Goal: Transaction & Acquisition: Purchase product/service

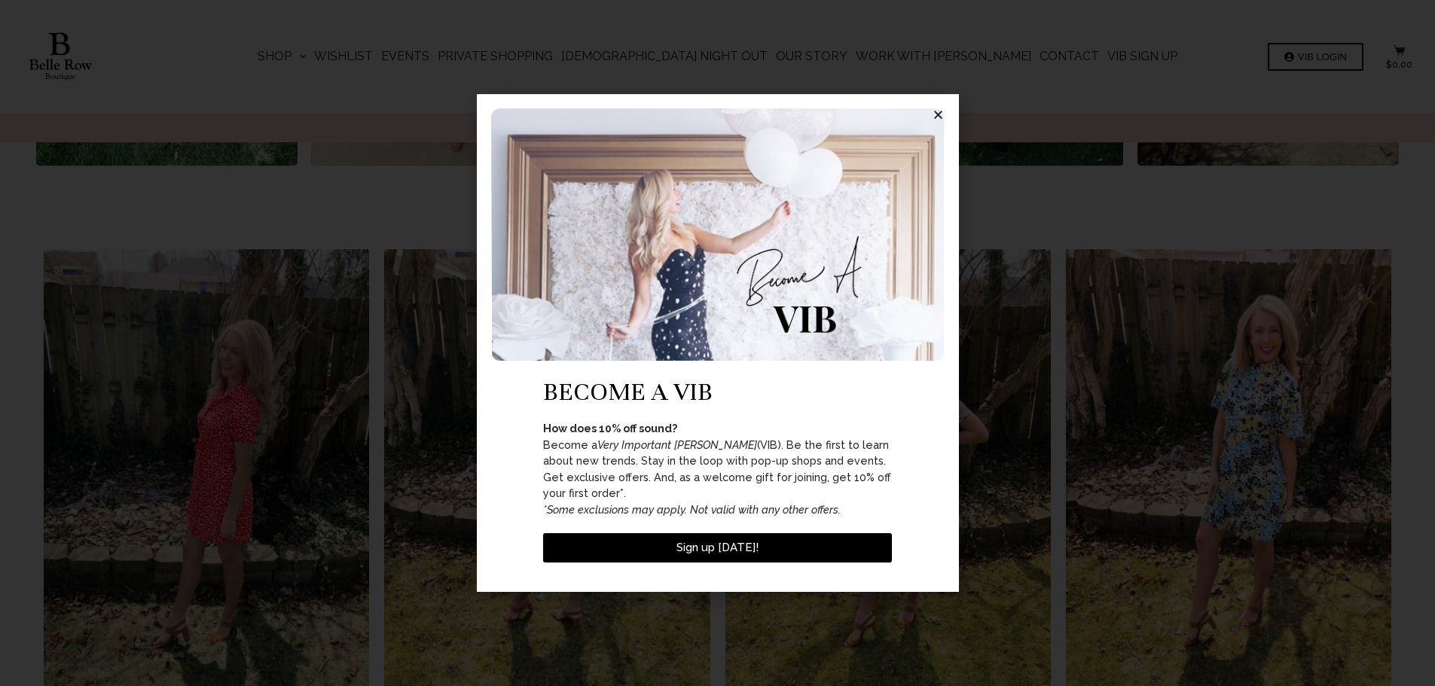
scroll to position [1256, 0]
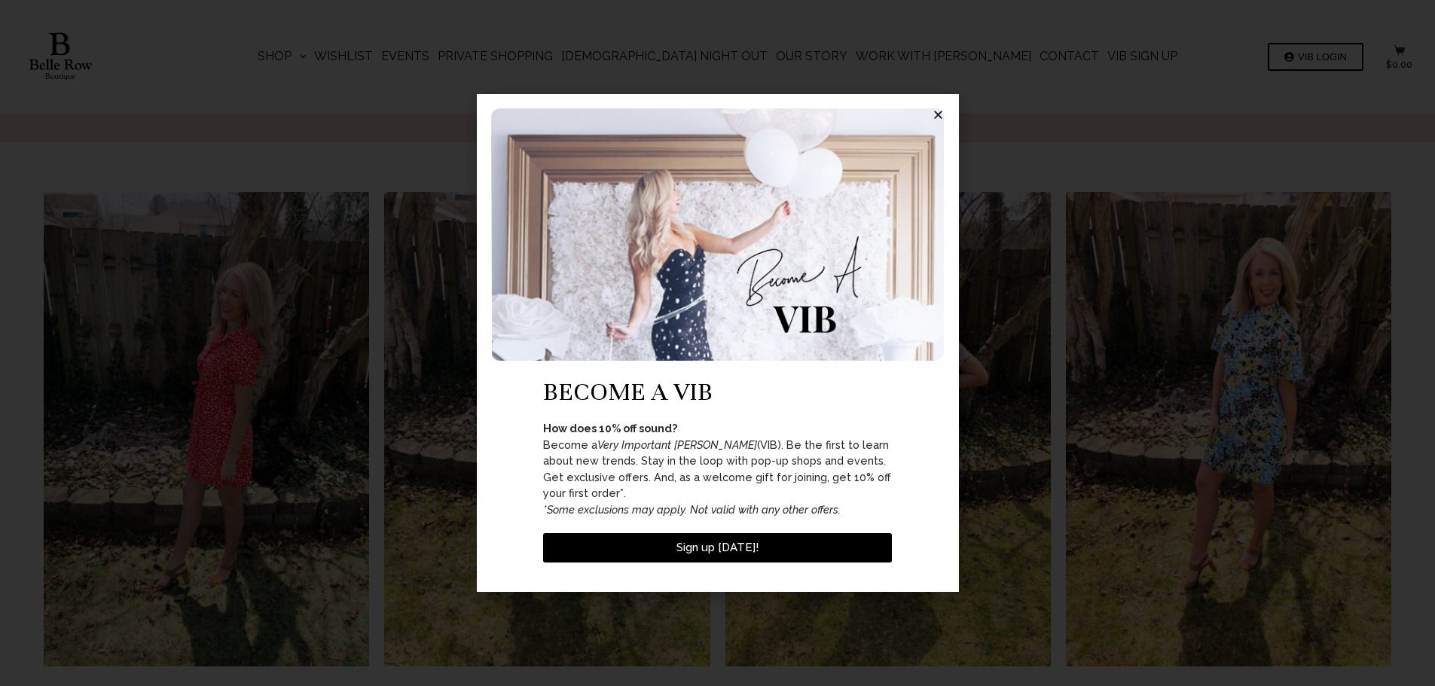
click at [934, 121] on icon "Close" at bounding box center [938, 114] width 11 height 11
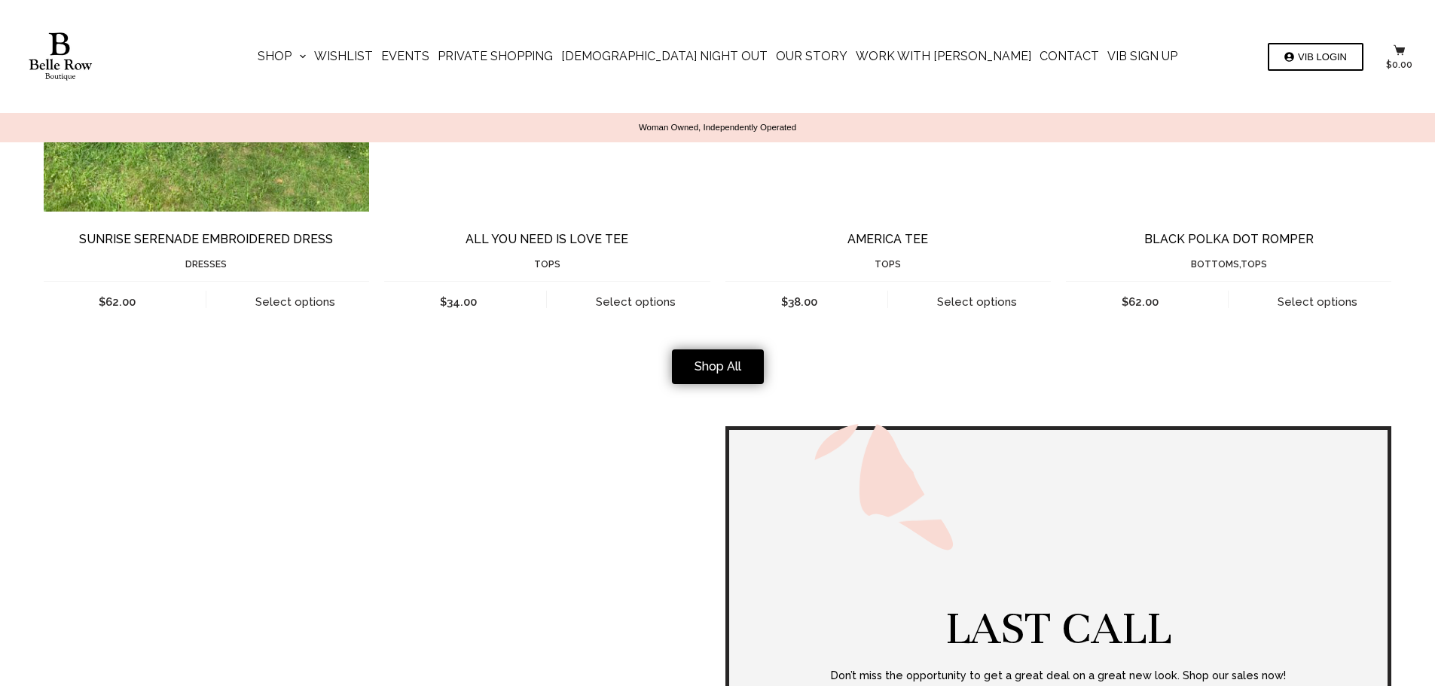
scroll to position [3517, 0]
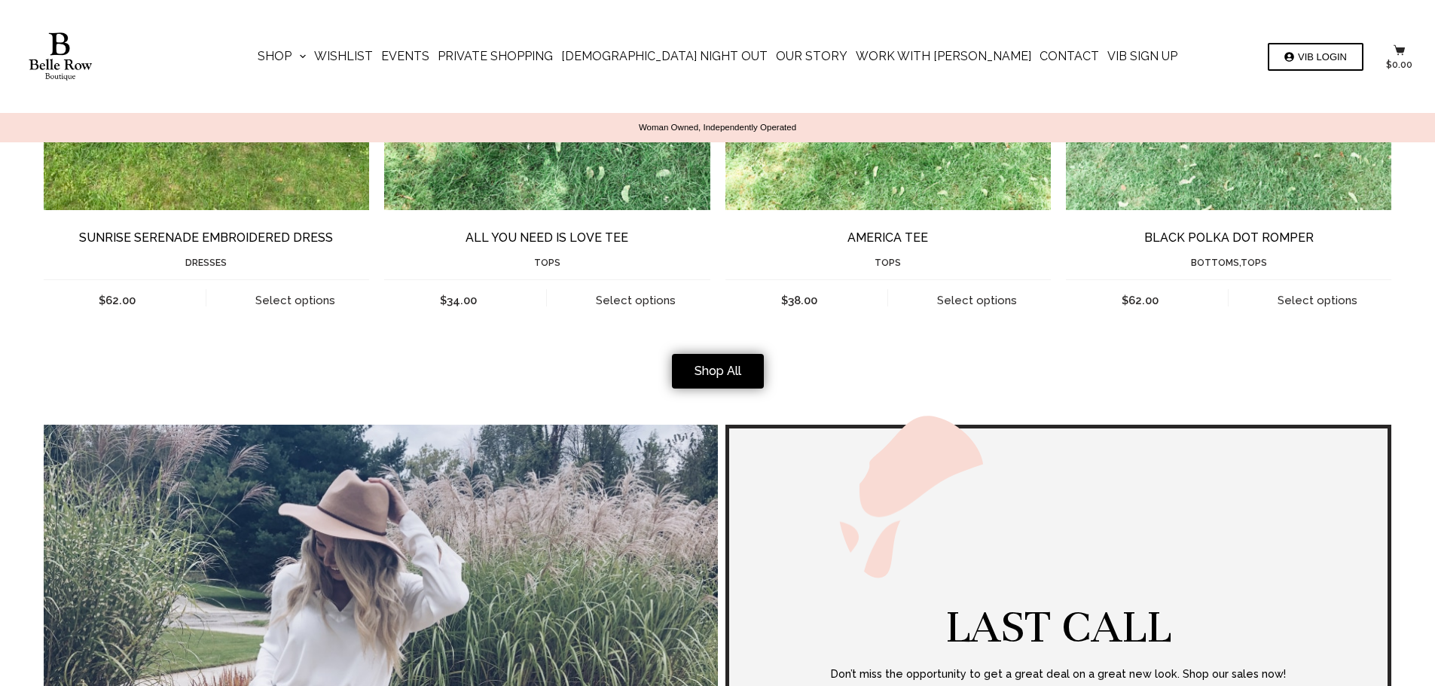
click at [751, 378] on link "Shop All" at bounding box center [718, 371] width 92 height 35
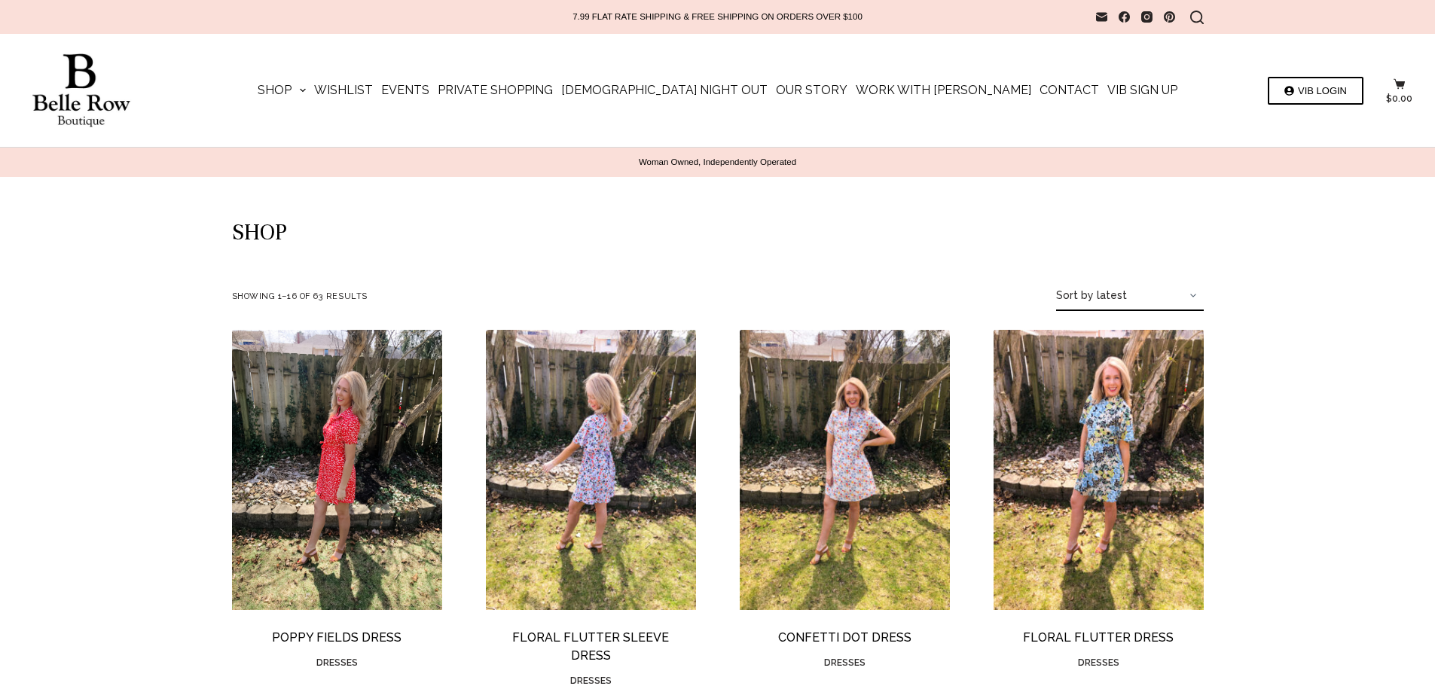
click at [1197, 293] on select "Sort by popularity Sort by latest Sort by price: low to high Sort by price: hig…" at bounding box center [1130, 296] width 148 height 30
select select "popularity"
click at [1062, 281] on select "Sort by popularity Sort by latest Sort by price: low to high Sort by price: hig…" at bounding box center [1130, 296] width 148 height 30
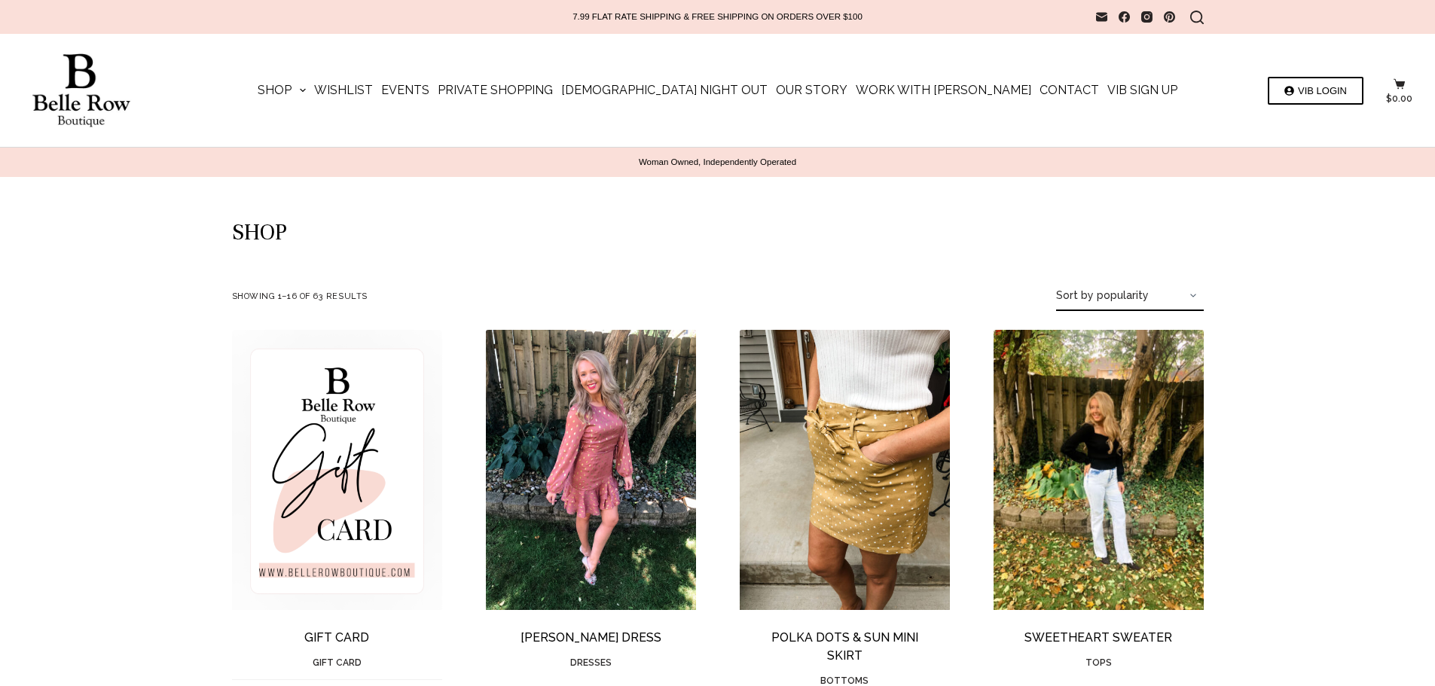
scroll to position [126, 0]
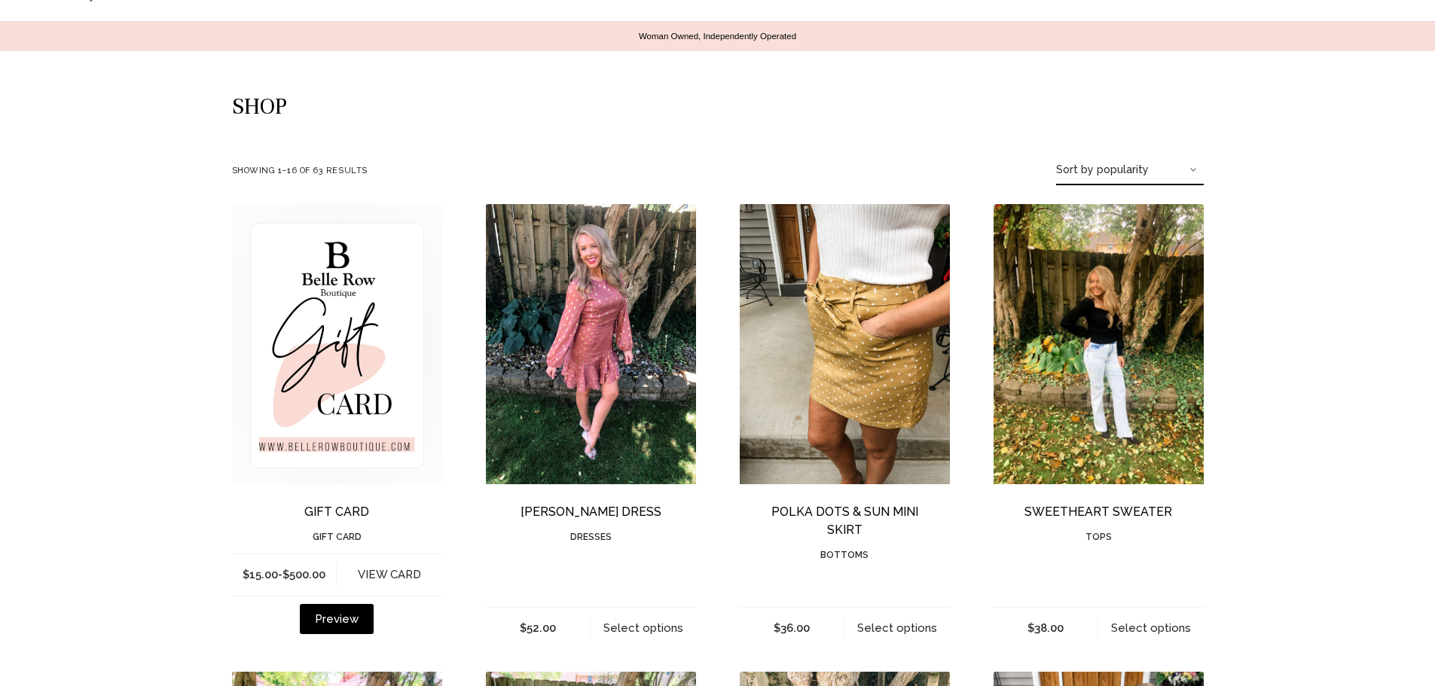
click at [643, 356] on img "Dusty Rose Dress" at bounding box center [591, 344] width 210 height 280
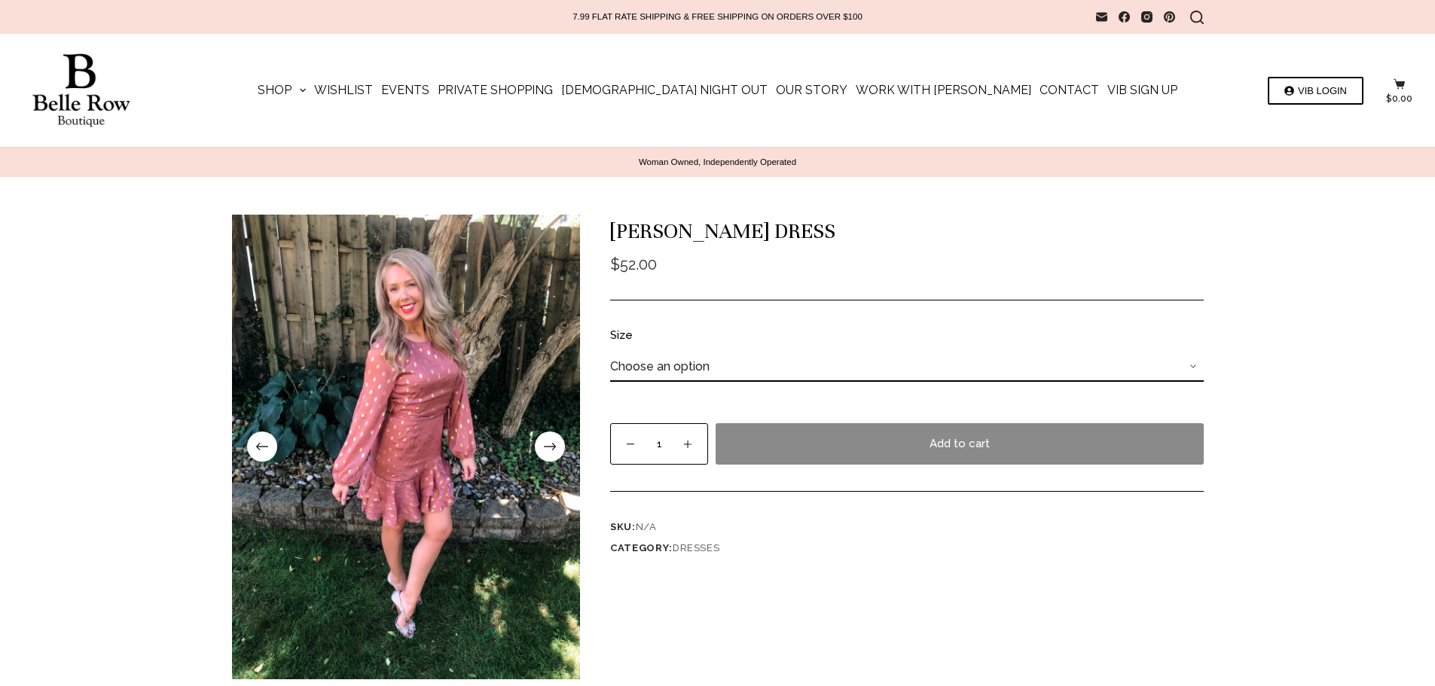
scroll to position [126, 0]
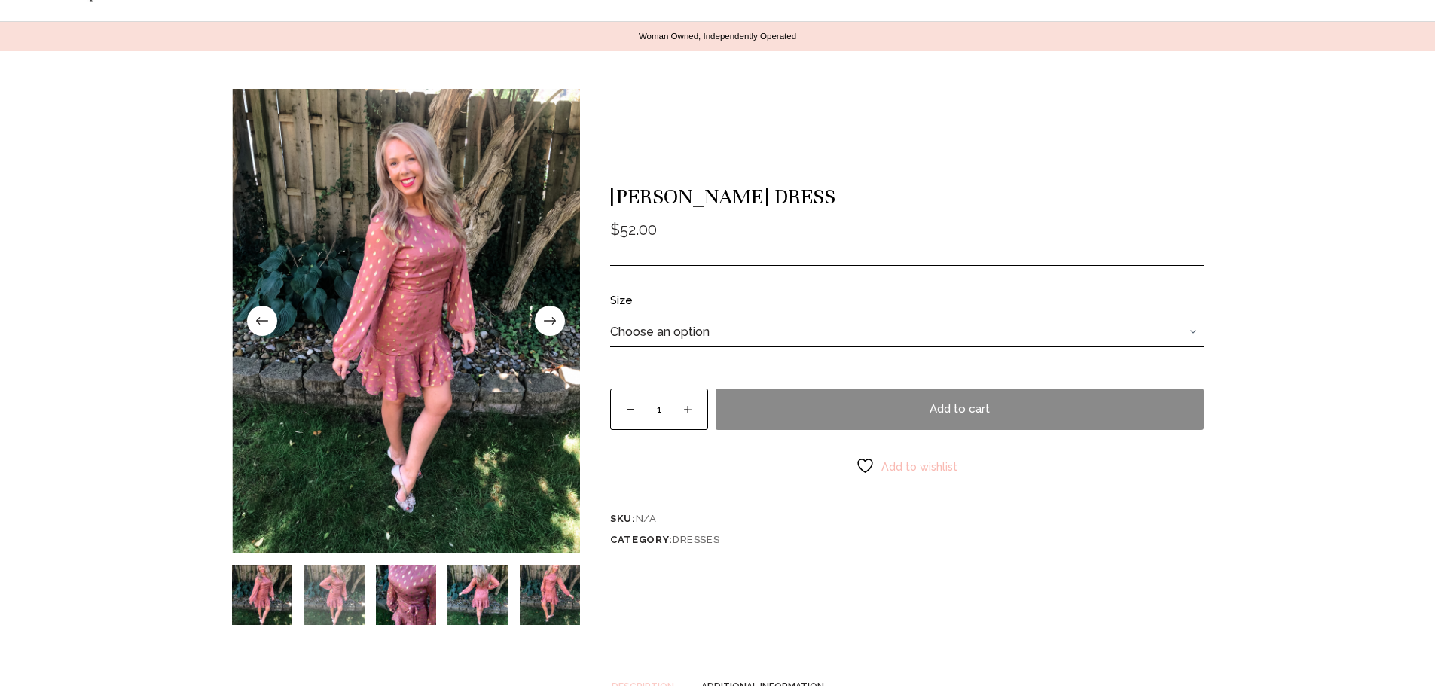
click at [338, 598] on img "Slide 2" at bounding box center [334, 595] width 61 height 61
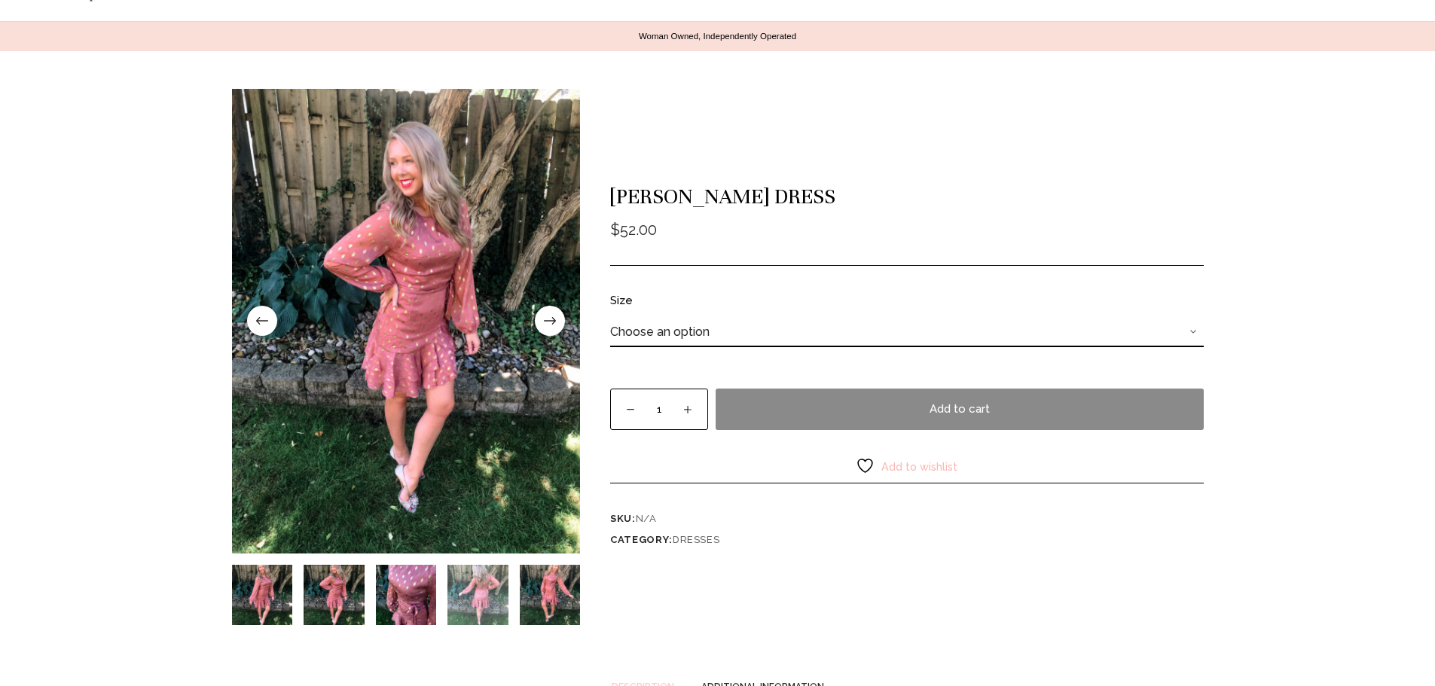
click at [497, 605] on img "Slide 4" at bounding box center [478, 595] width 61 height 61
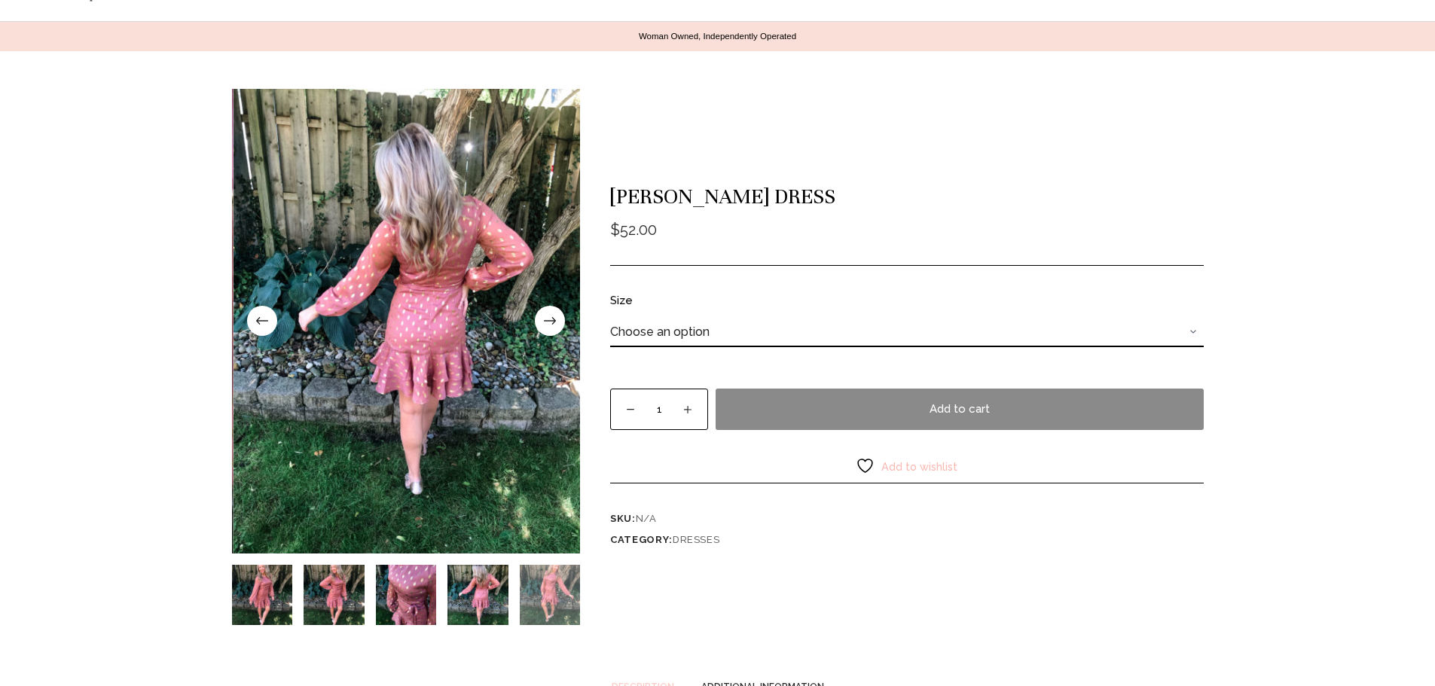
click at [543, 601] on img "Slide 5" at bounding box center [550, 595] width 61 height 61
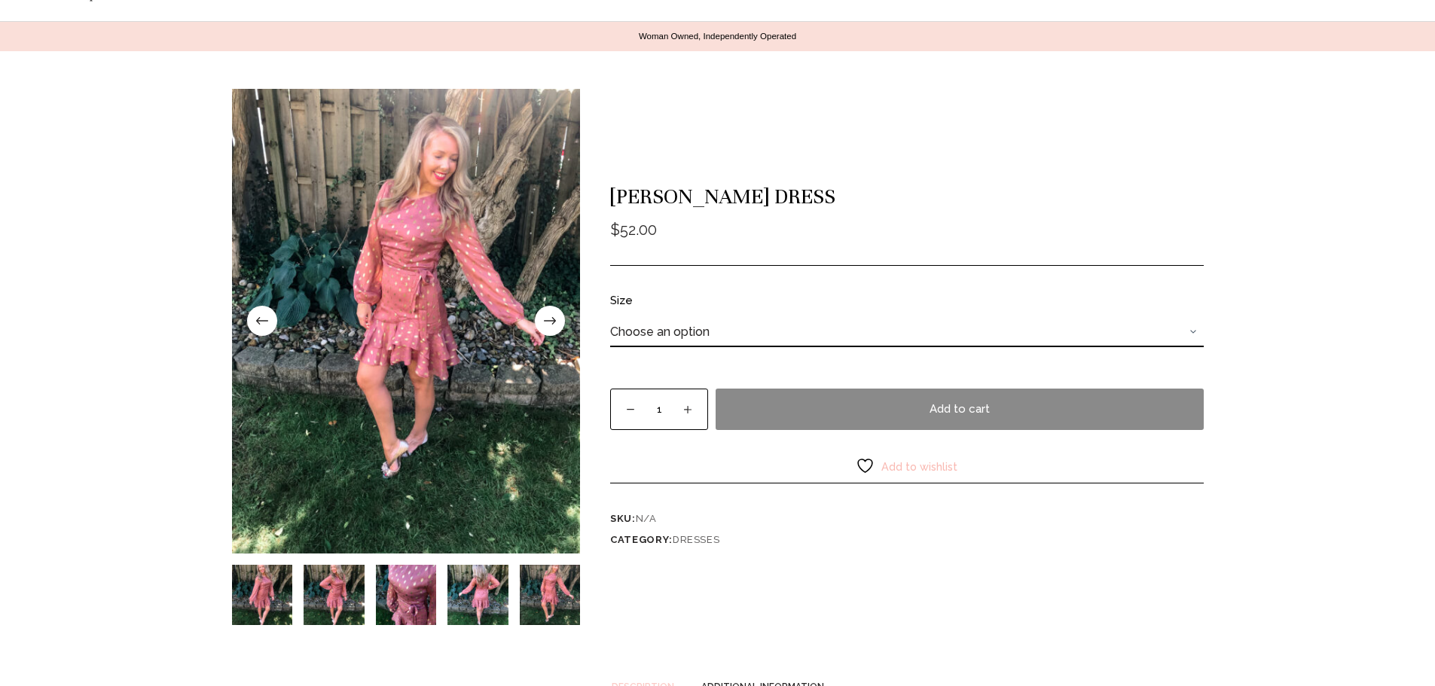
click at [697, 332] on select "Choose an option Medium" at bounding box center [907, 332] width 594 height 30
click at [696, 331] on select "Choose an option Medium" at bounding box center [907, 332] width 594 height 30
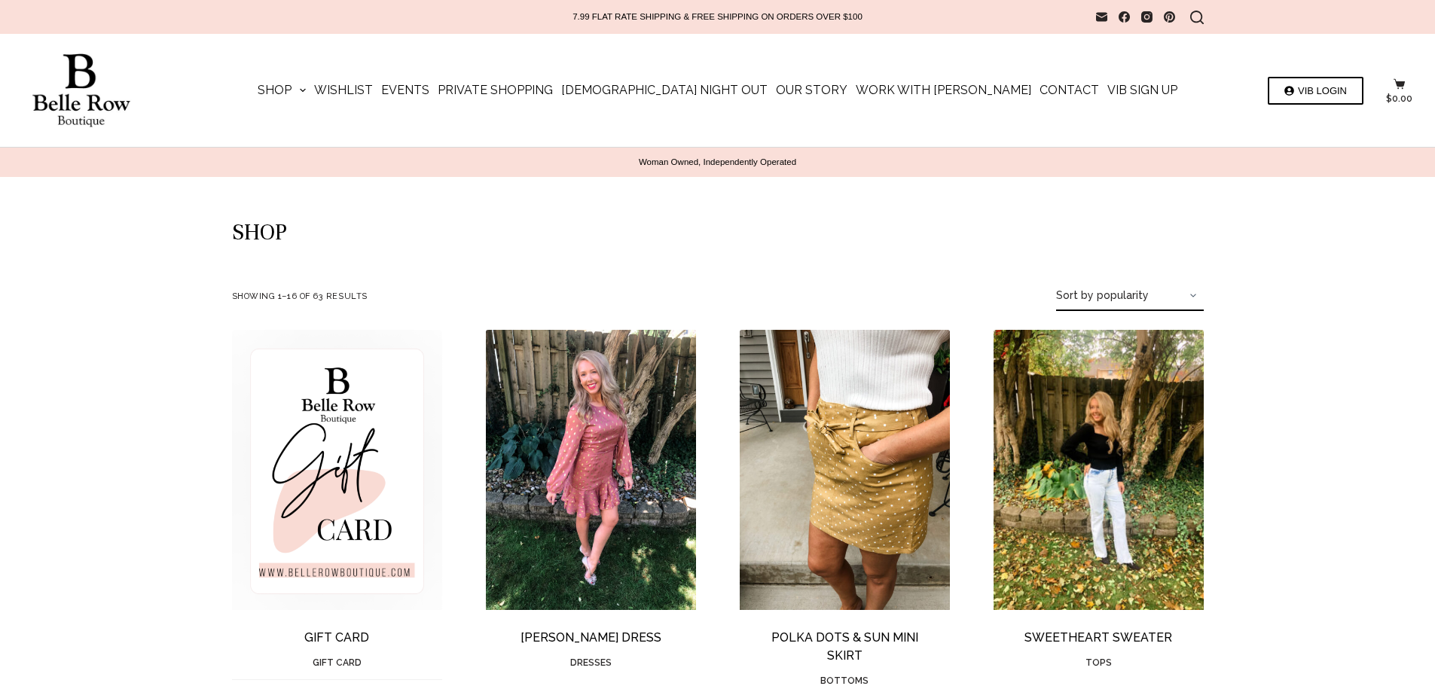
scroll to position [126, 0]
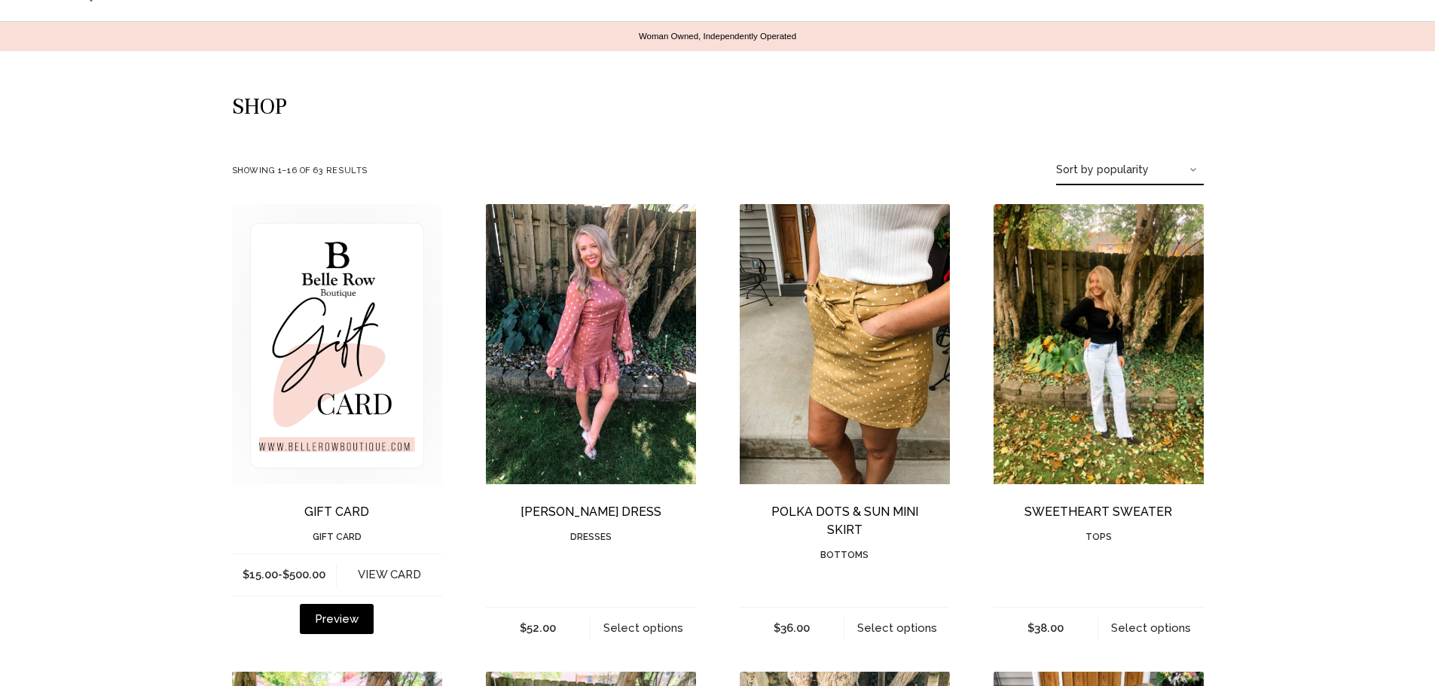
click at [873, 351] on img "Polka Dots & Sun Mini Skirt" at bounding box center [845, 344] width 210 height 280
click at [1065, 344] on img "Sweetheart Sweater" at bounding box center [1099, 344] width 210 height 280
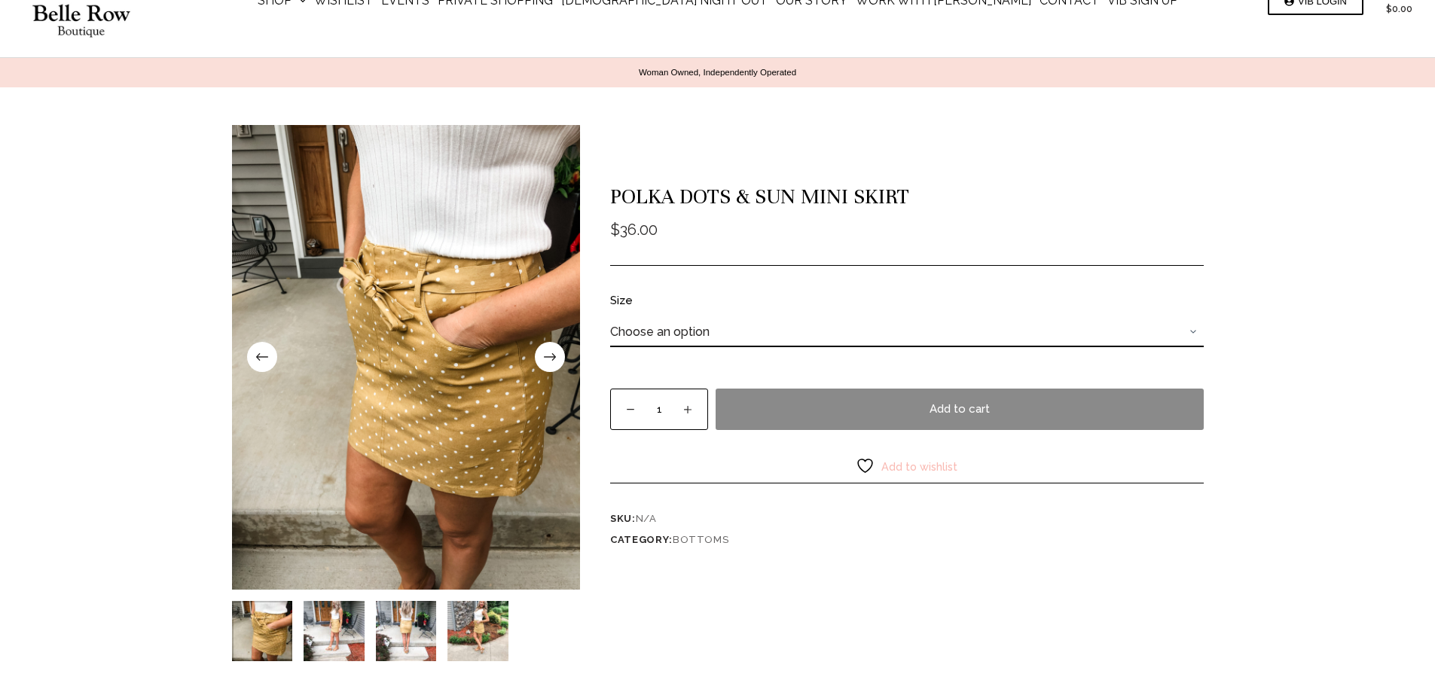
scroll to position [126, 0]
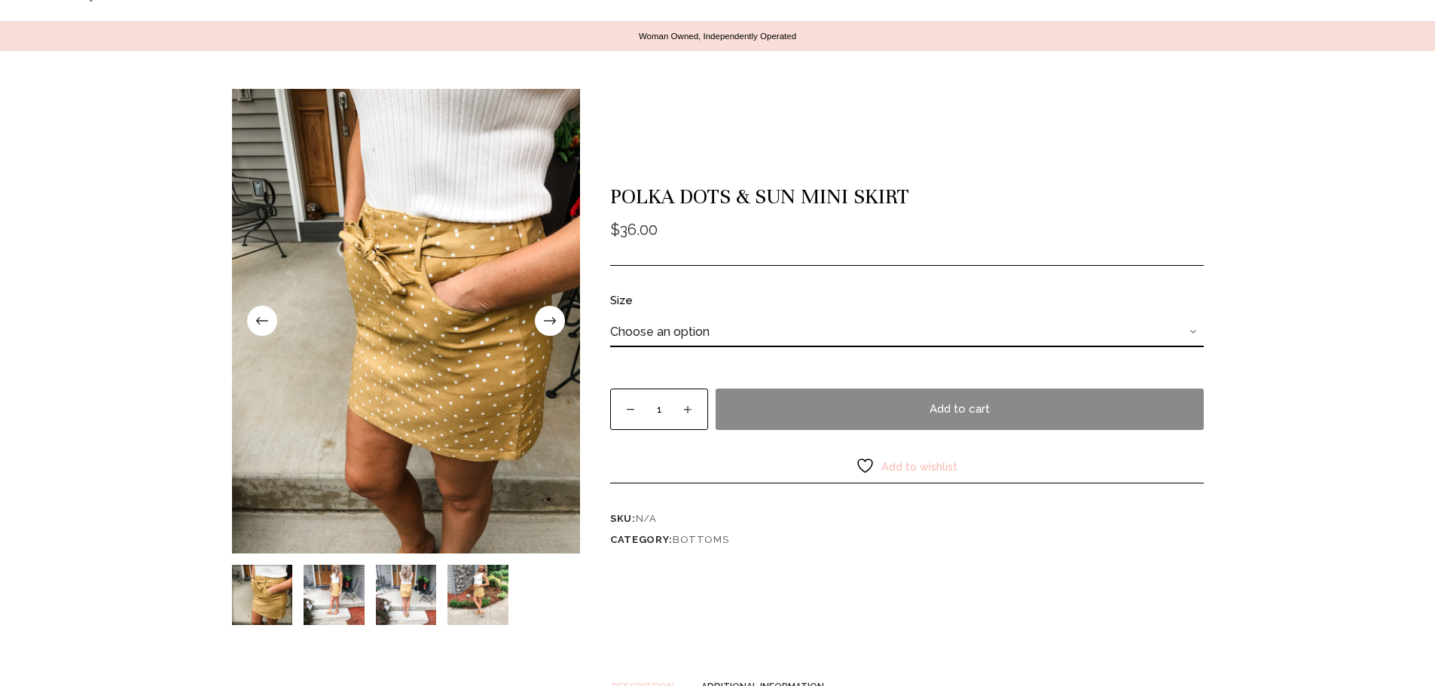
click at [866, 339] on select "Choose an option Large" at bounding box center [907, 332] width 594 height 30
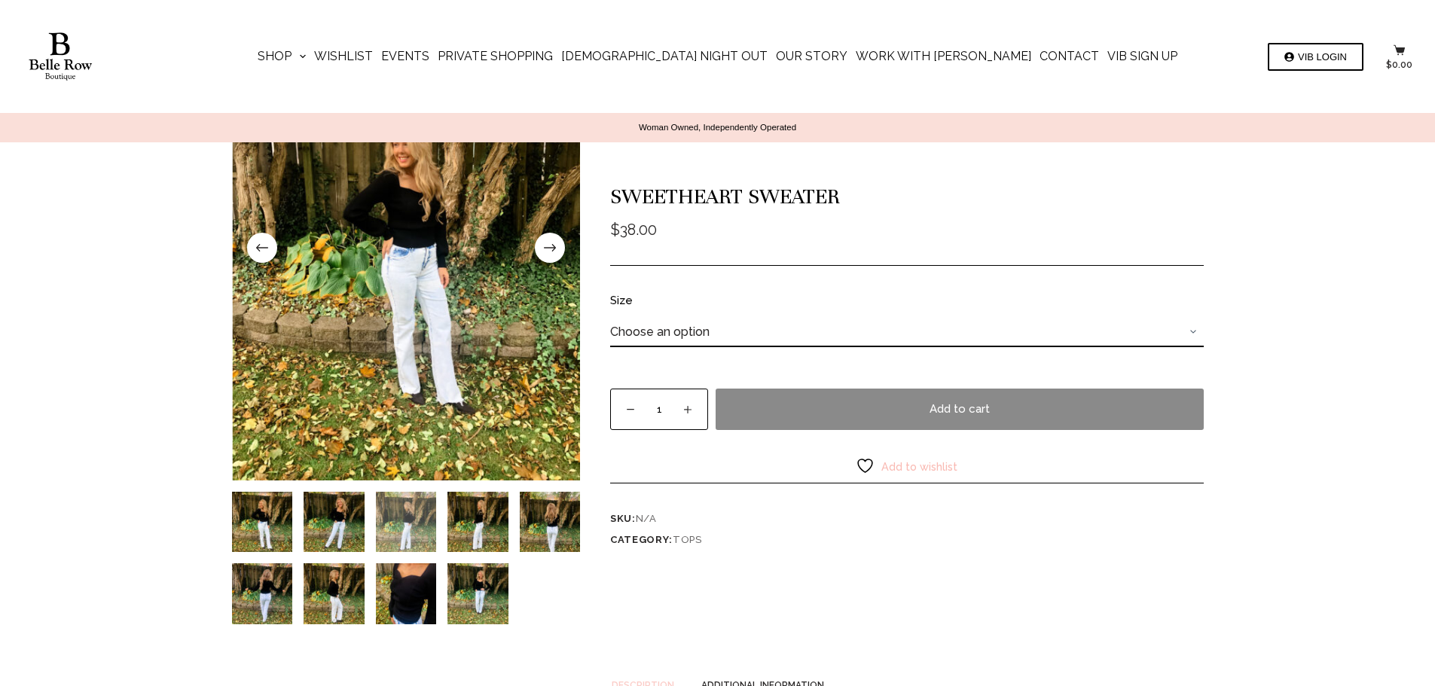
scroll to position [251, 0]
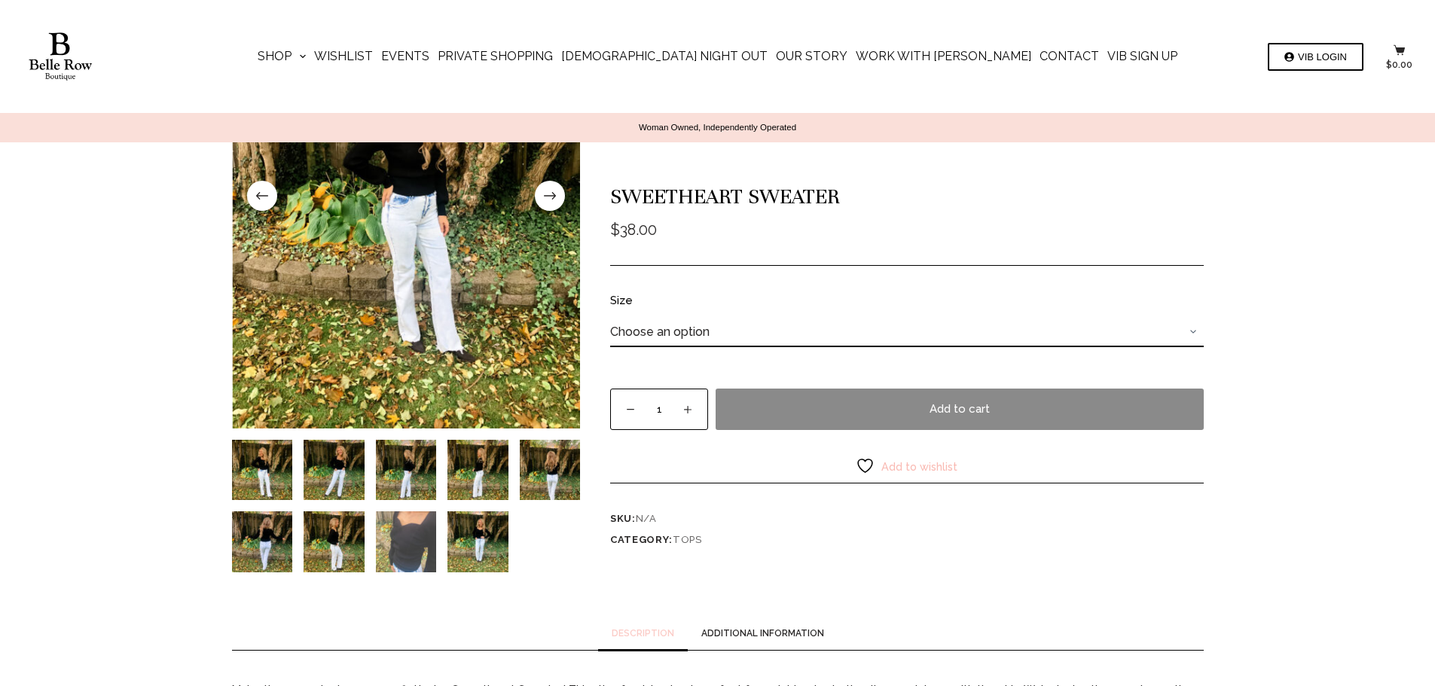
click at [413, 537] on img "Slide 8" at bounding box center [406, 542] width 61 height 61
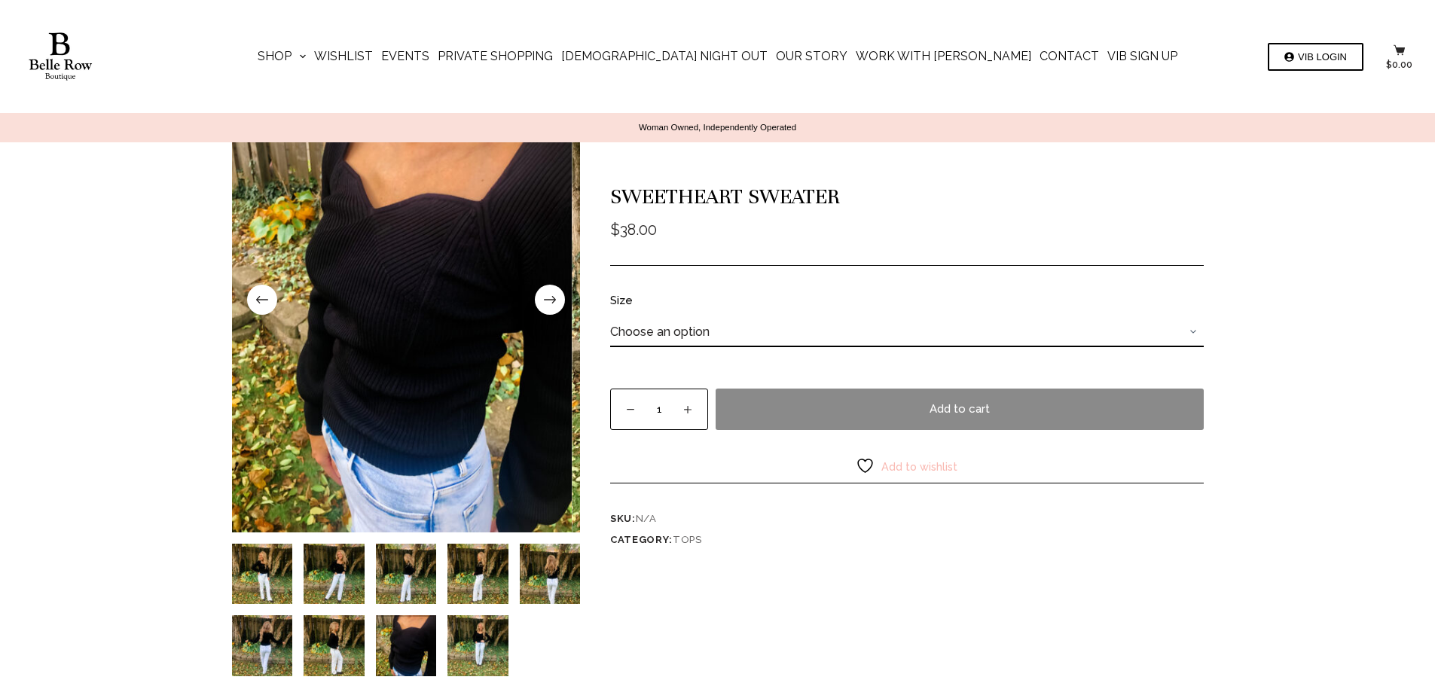
scroll to position [126, 0]
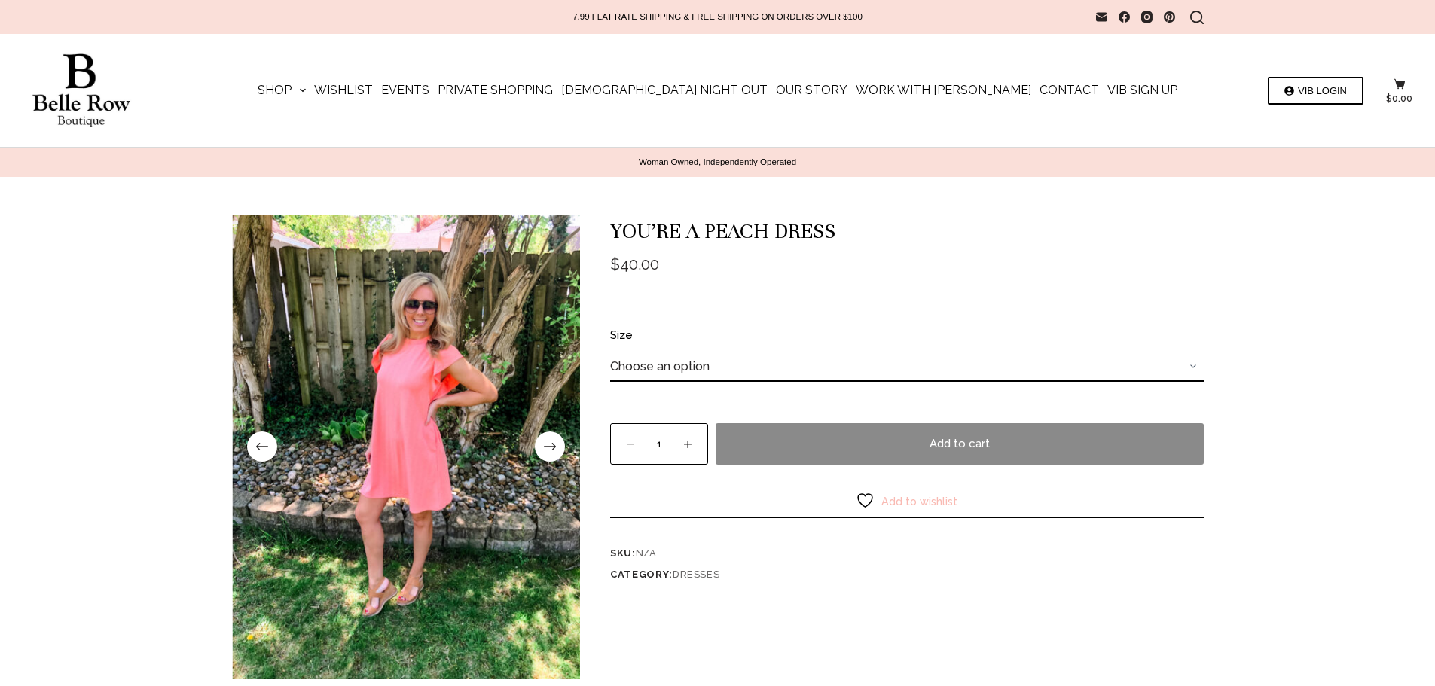
scroll to position [126, 0]
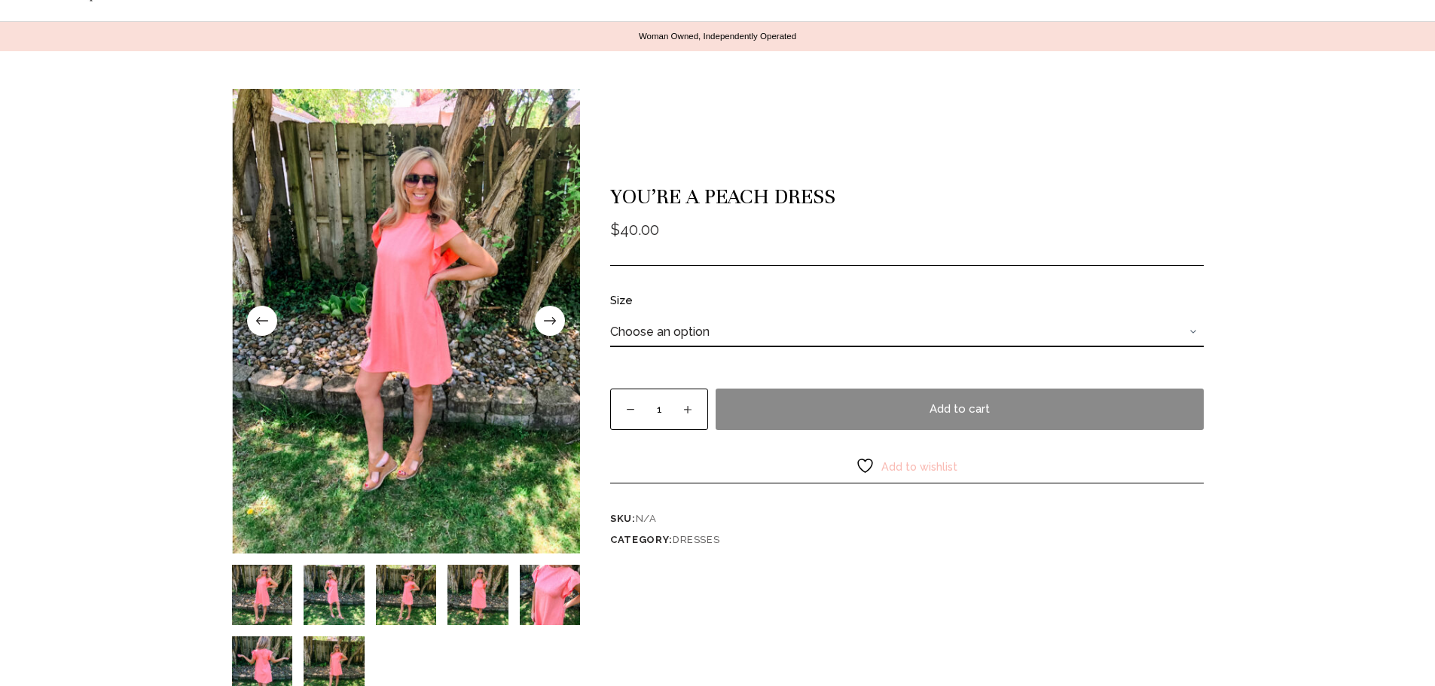
click at [558, 331] on span at bounding box center [550, 321] width 30 height 30
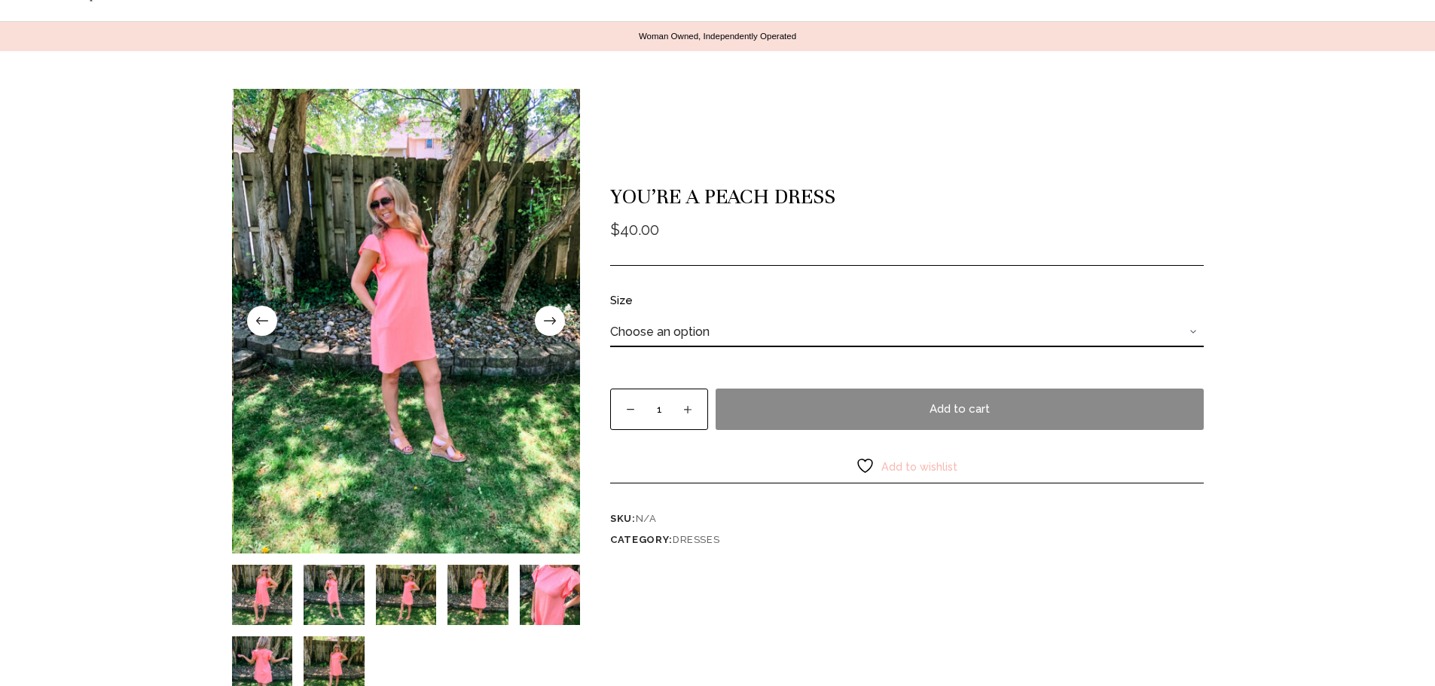
click at [558, 331] on span at bounding box center [550, 321] width 30 height 30
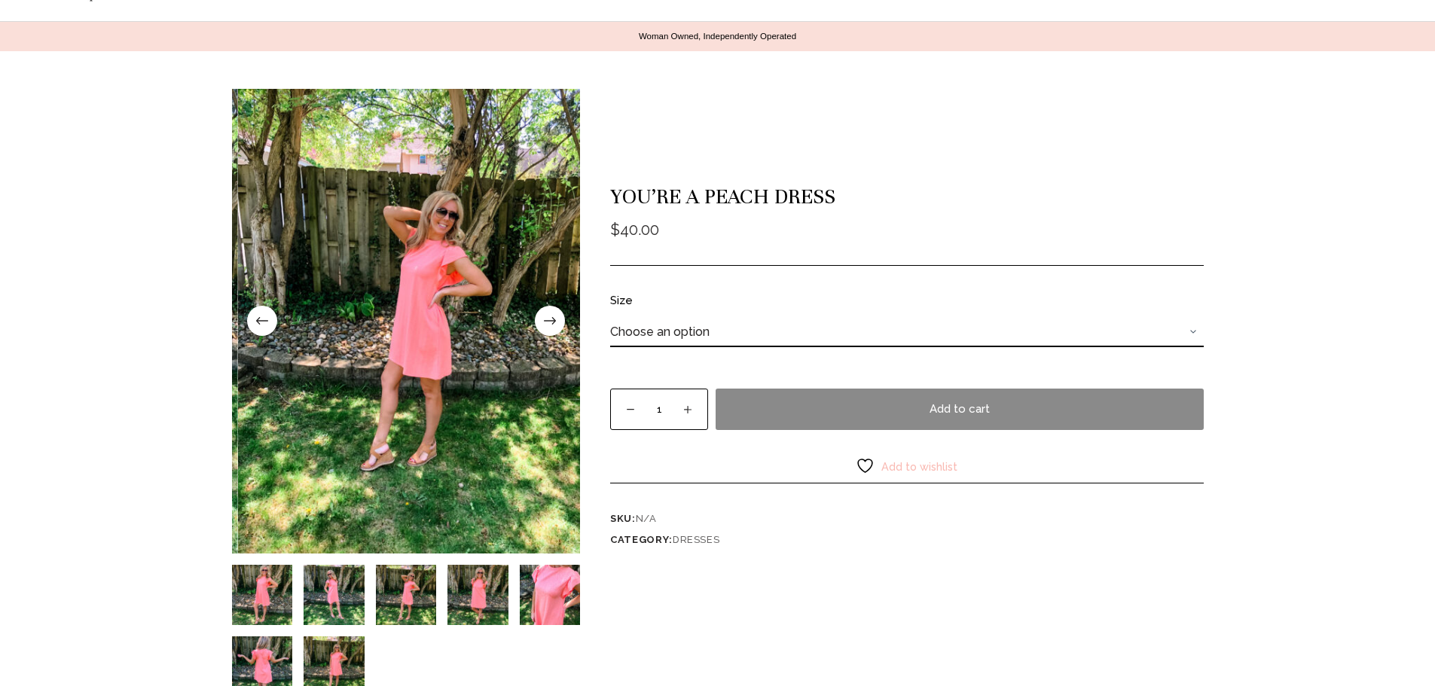
click at [558, 331] on span at bounding box center [550, 321] width 30 height 30
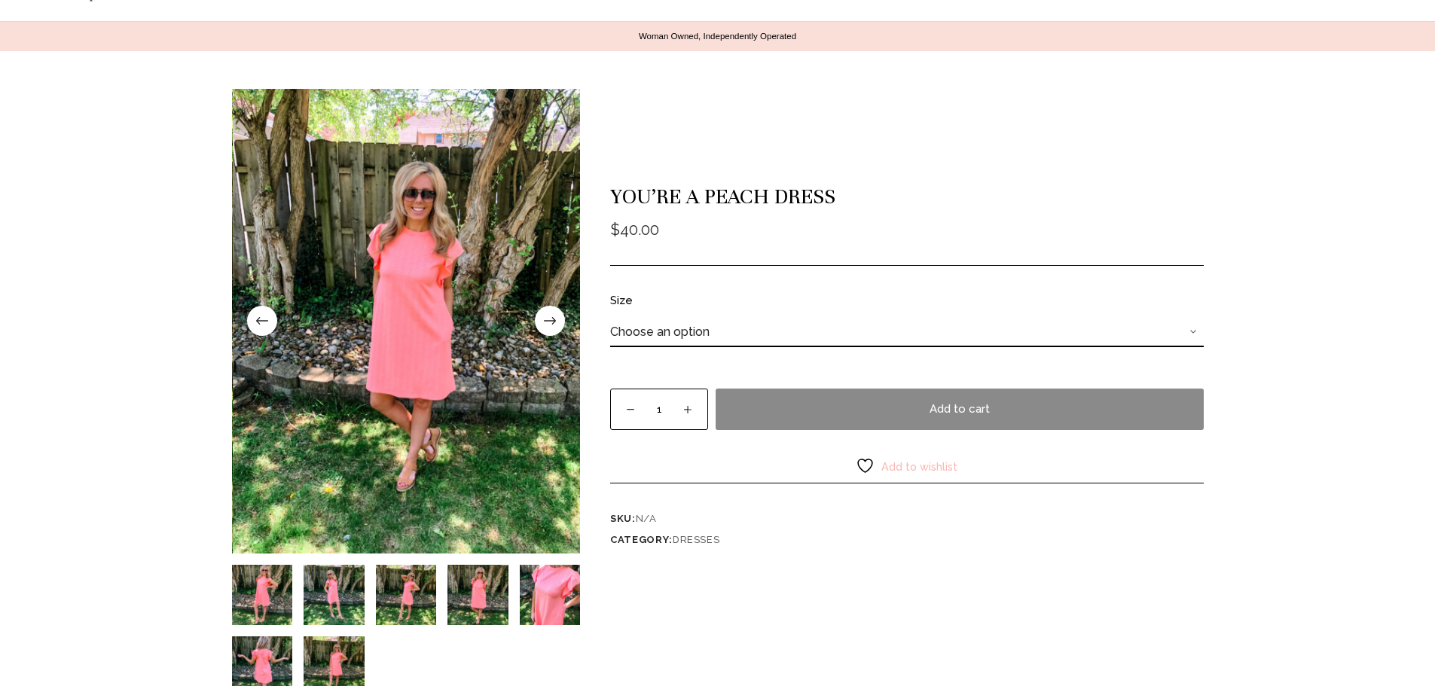
click at [558, 331] on span at bounding box center [550, 321] width 30 height 30
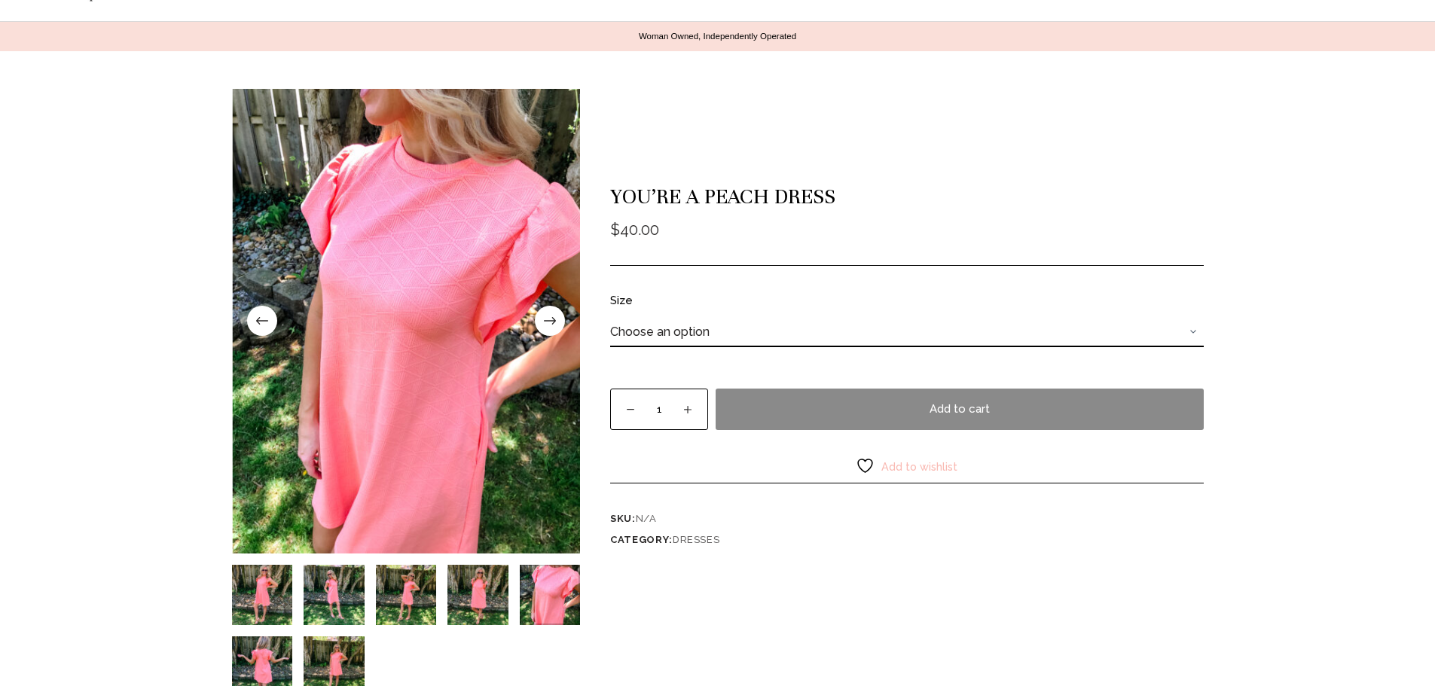
click at [558, 331] on span at bounding box center [550, 321] width 30 height 30
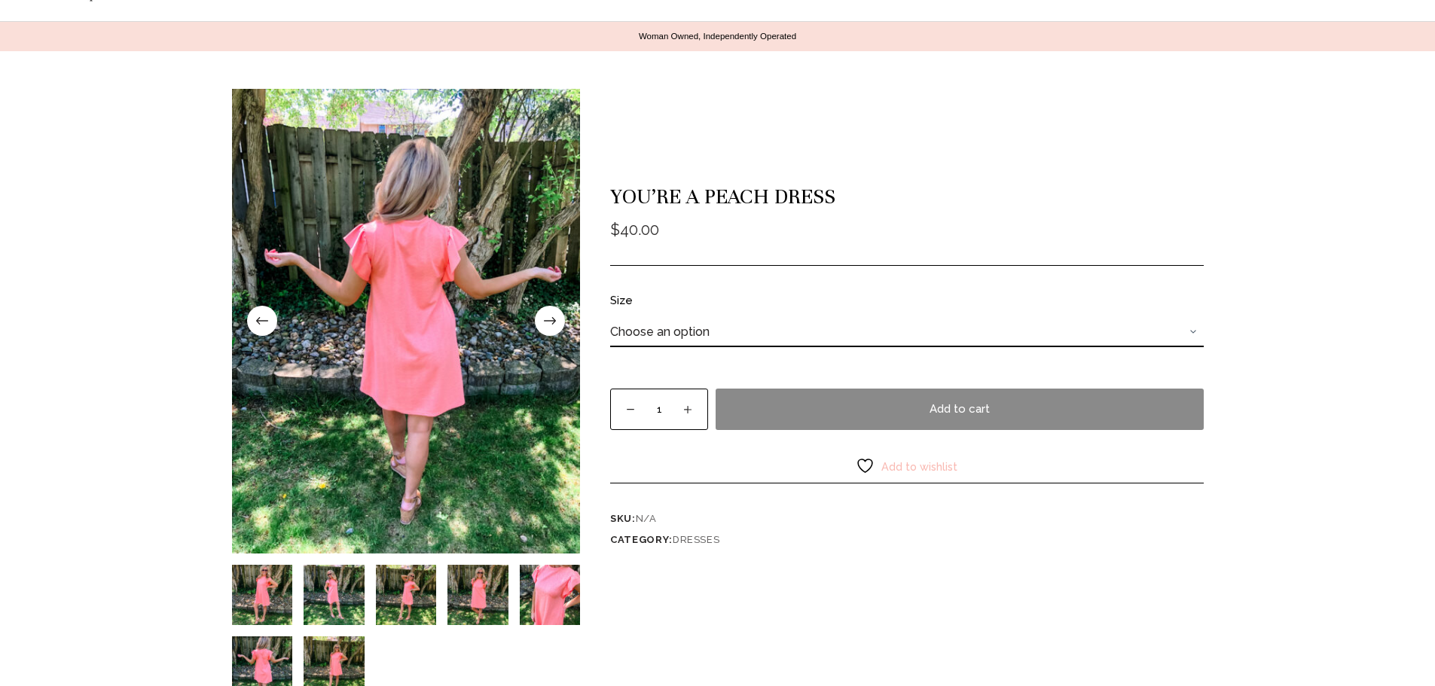
click at [558, 331] on span at bounding box center [550, 321] width 30 height 30
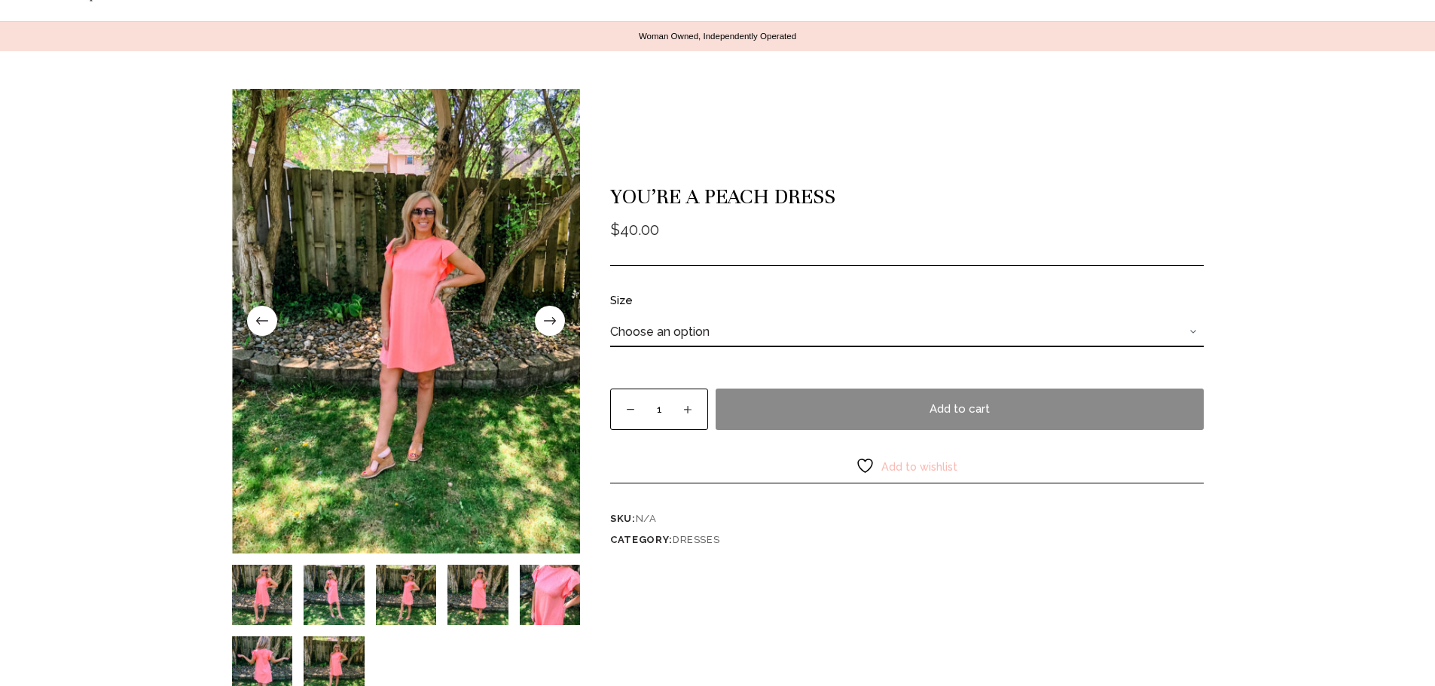
click at [558, 331] on span at bounding box center [550, 321] width 30 height 30
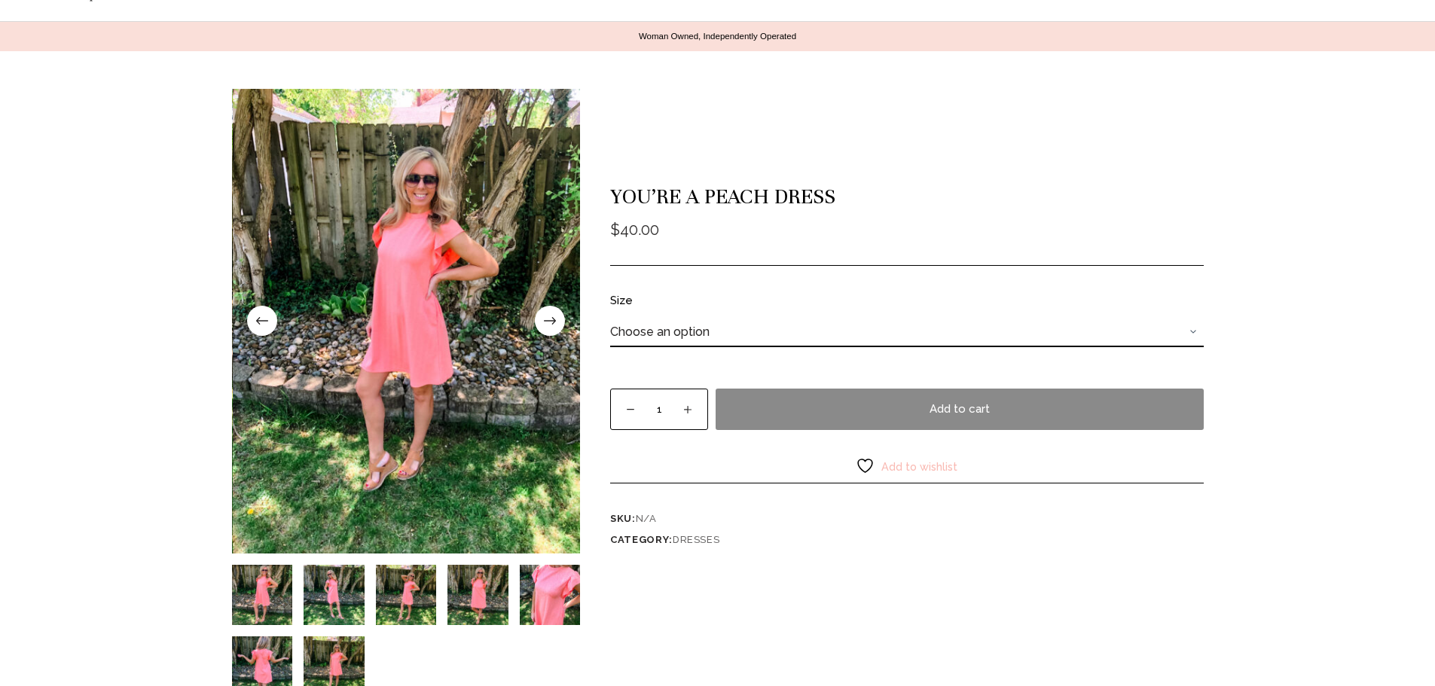
click at [690, 328] on select "Choose an option Small Large" at bounding box center [907, 332] width 594 height 30
click at [610, 317] on select "Choose an option Small Large" at bounding box center [907, 332] width 594 height 30
select select "small"
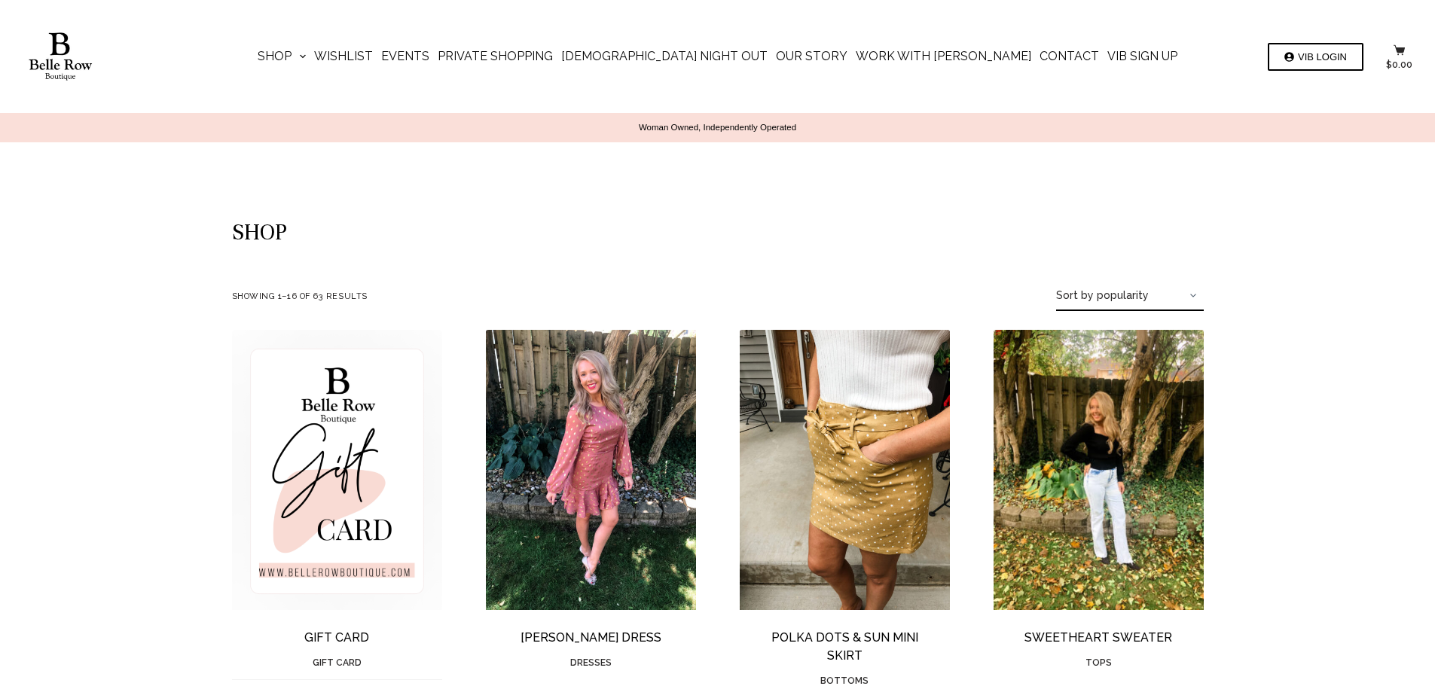
scroll to position [503, 0]
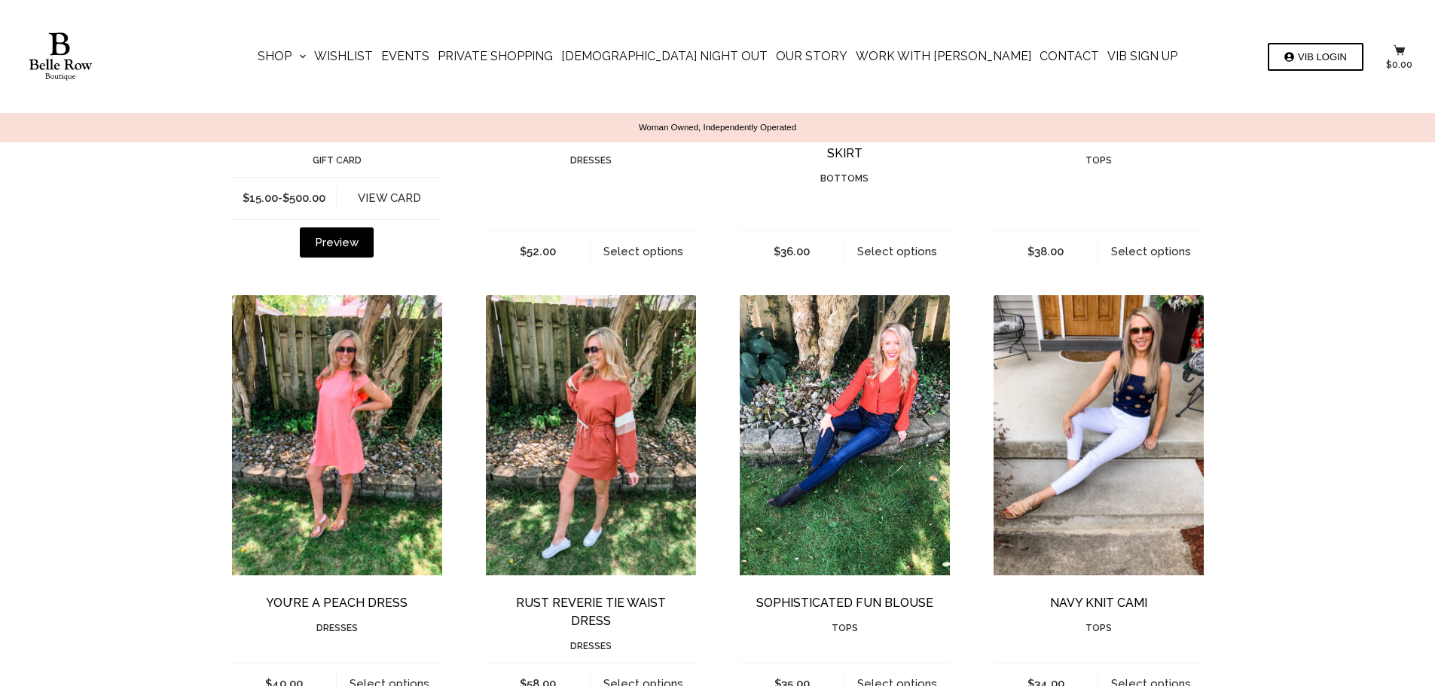
click at [619, 399] on img "Rust Reverie Tie Waist Dress" at bounding box center [591, 435] width 210 height 280
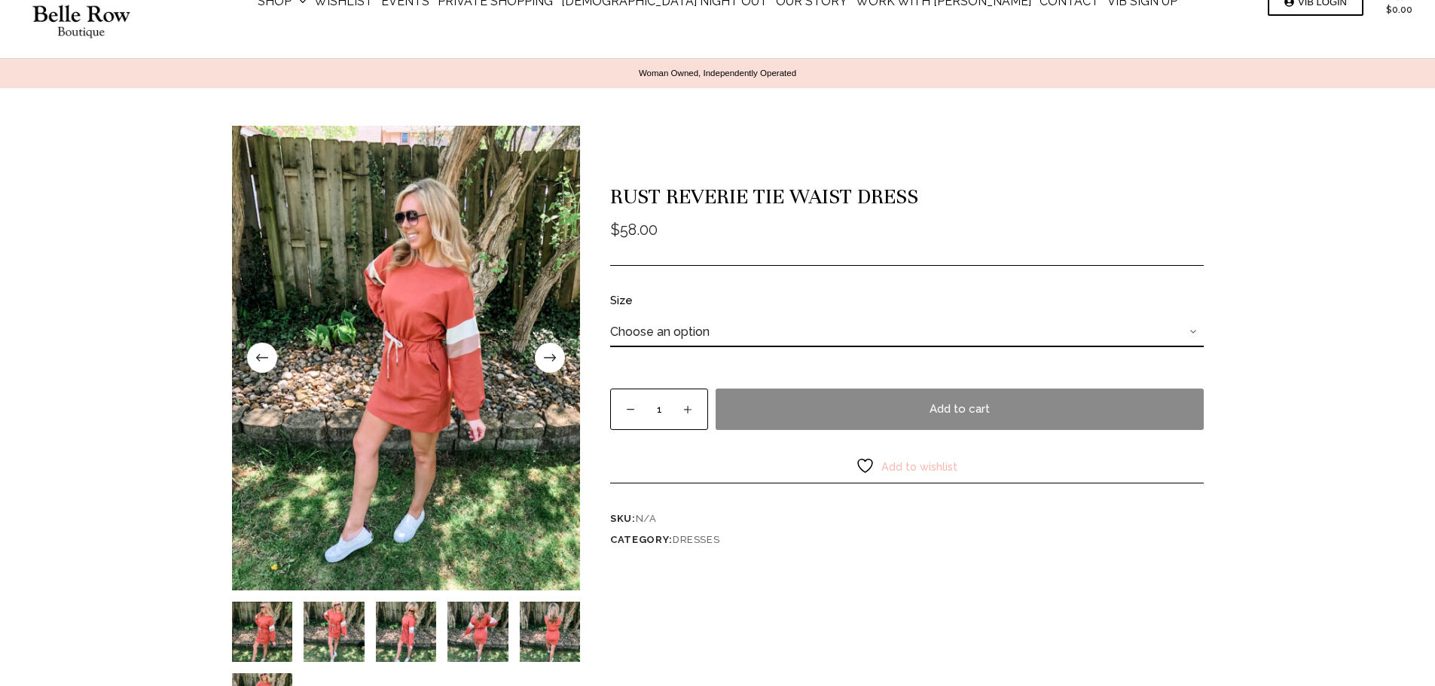
scroll to position [126, 0]
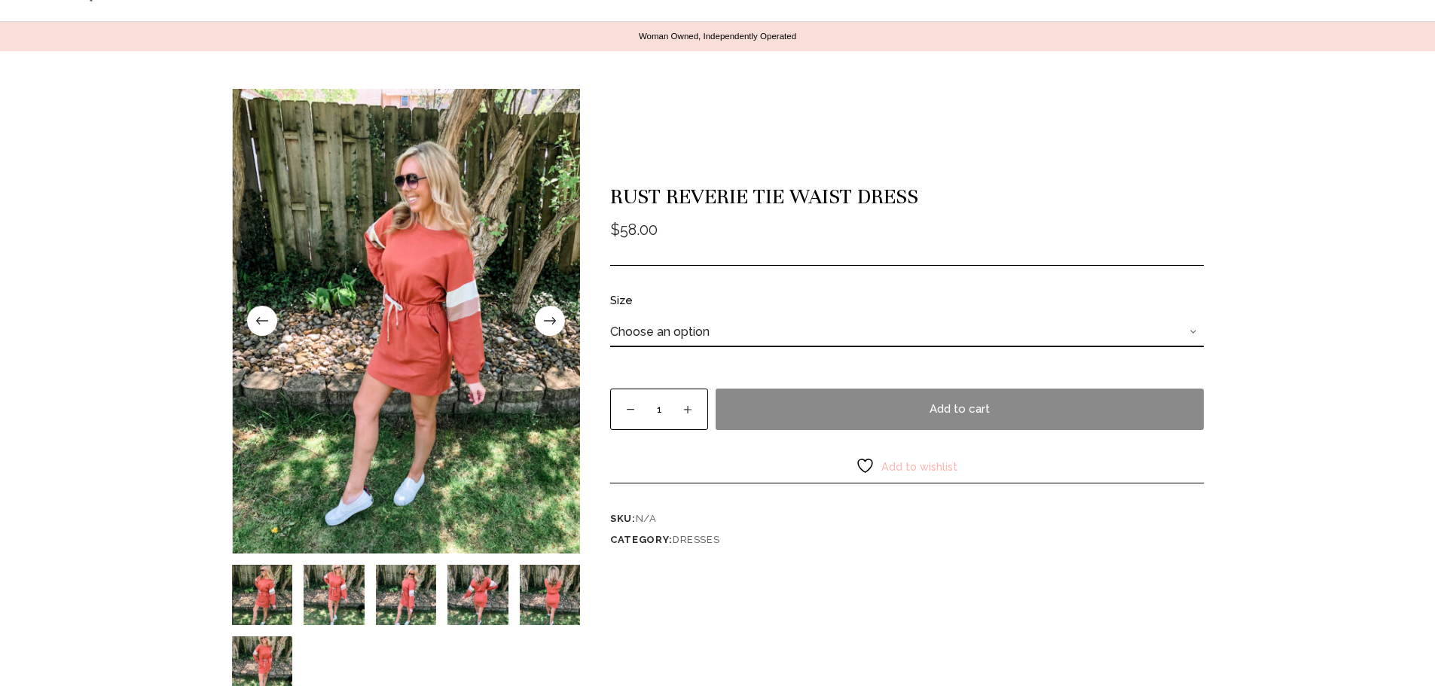
click at [700, 335] on select "Choose an option Small Large" at bounding box center [907, 332] width 594 height 30
click at [610, 317] on select "Choose an option Small Large" at bounding box center [907, 332] width 594 height 30
select select "small"
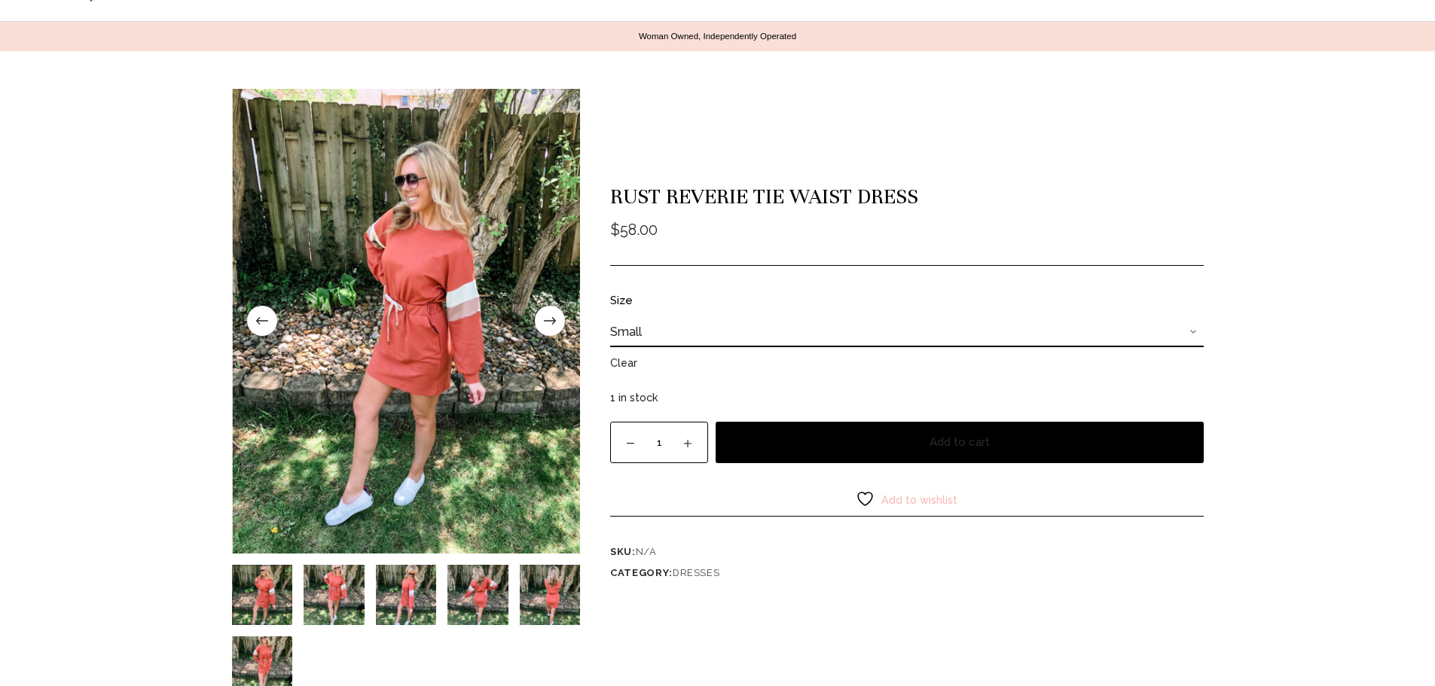
click at [878, 443] on button "Add to cart" at bounding box center [960, 442] width 488 height 41
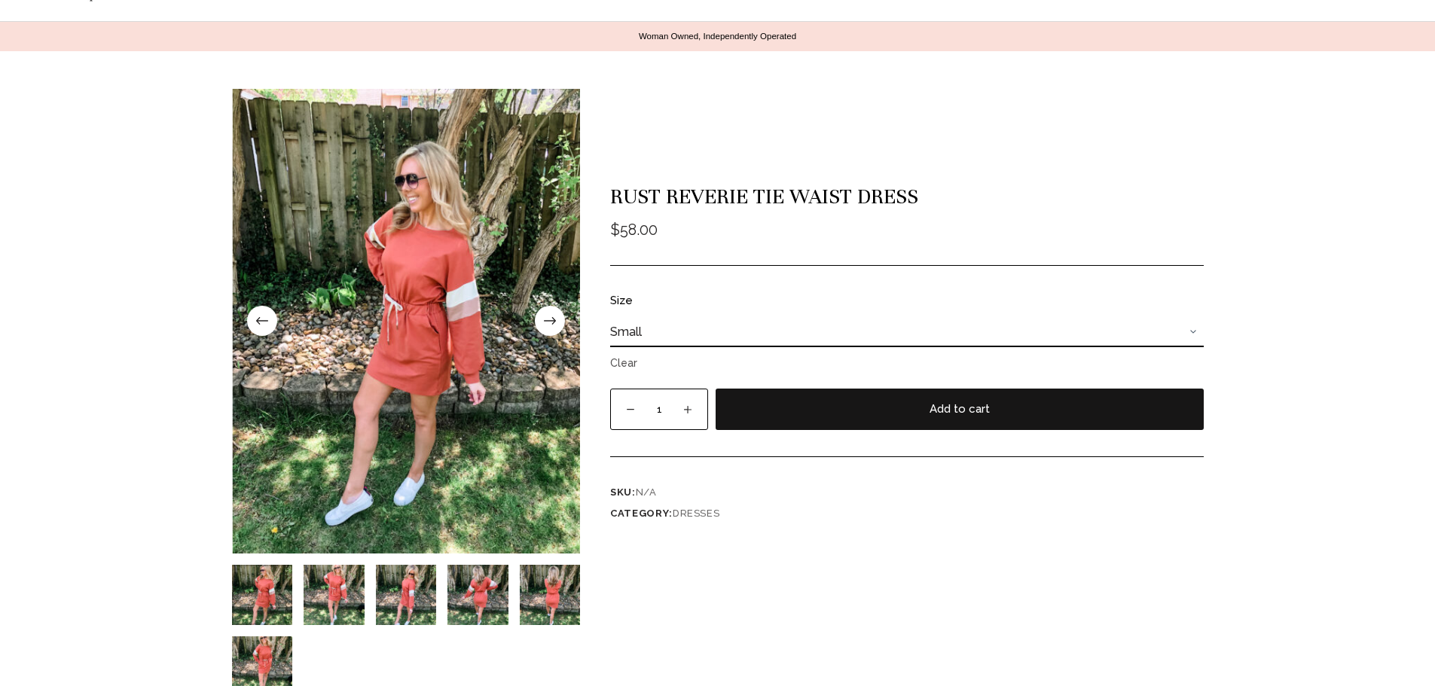
select select "small"
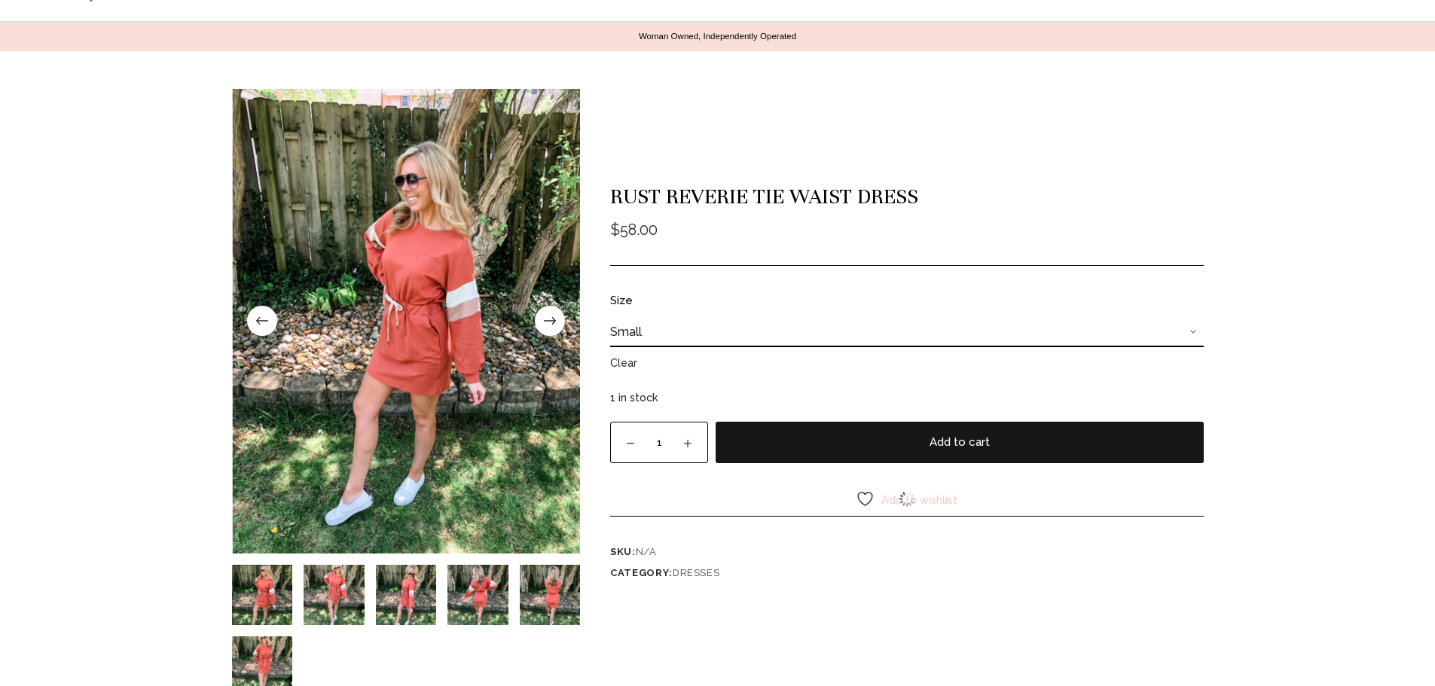
scroll to position [252, 0]
